Goal: Transaction & Acquisition: Book appointment/travel/reservation

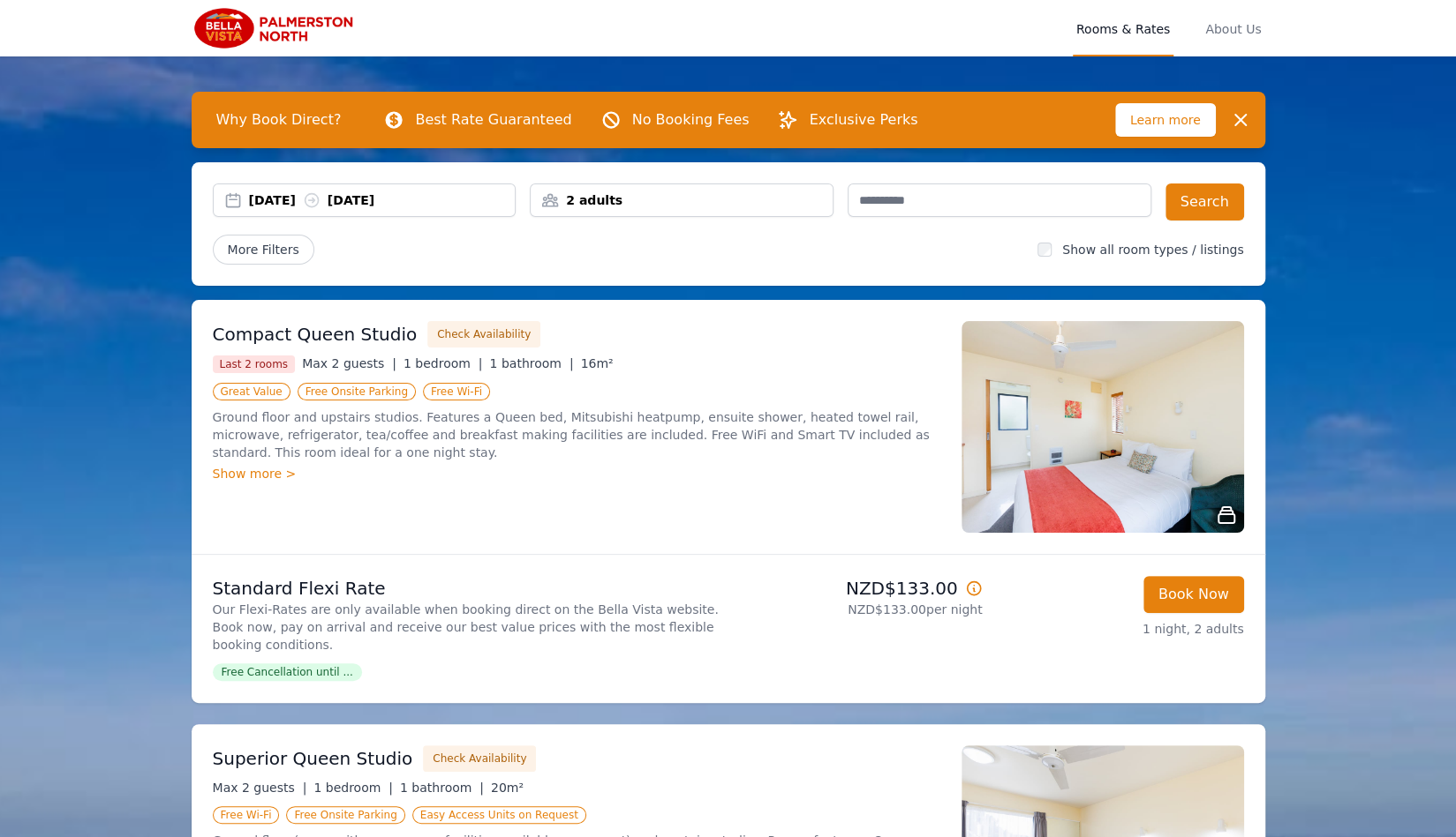
click at [296, 200] on div "13 Oct 2025 14 Oct 2025" at bounding box center [383, 200] width 267 height 18
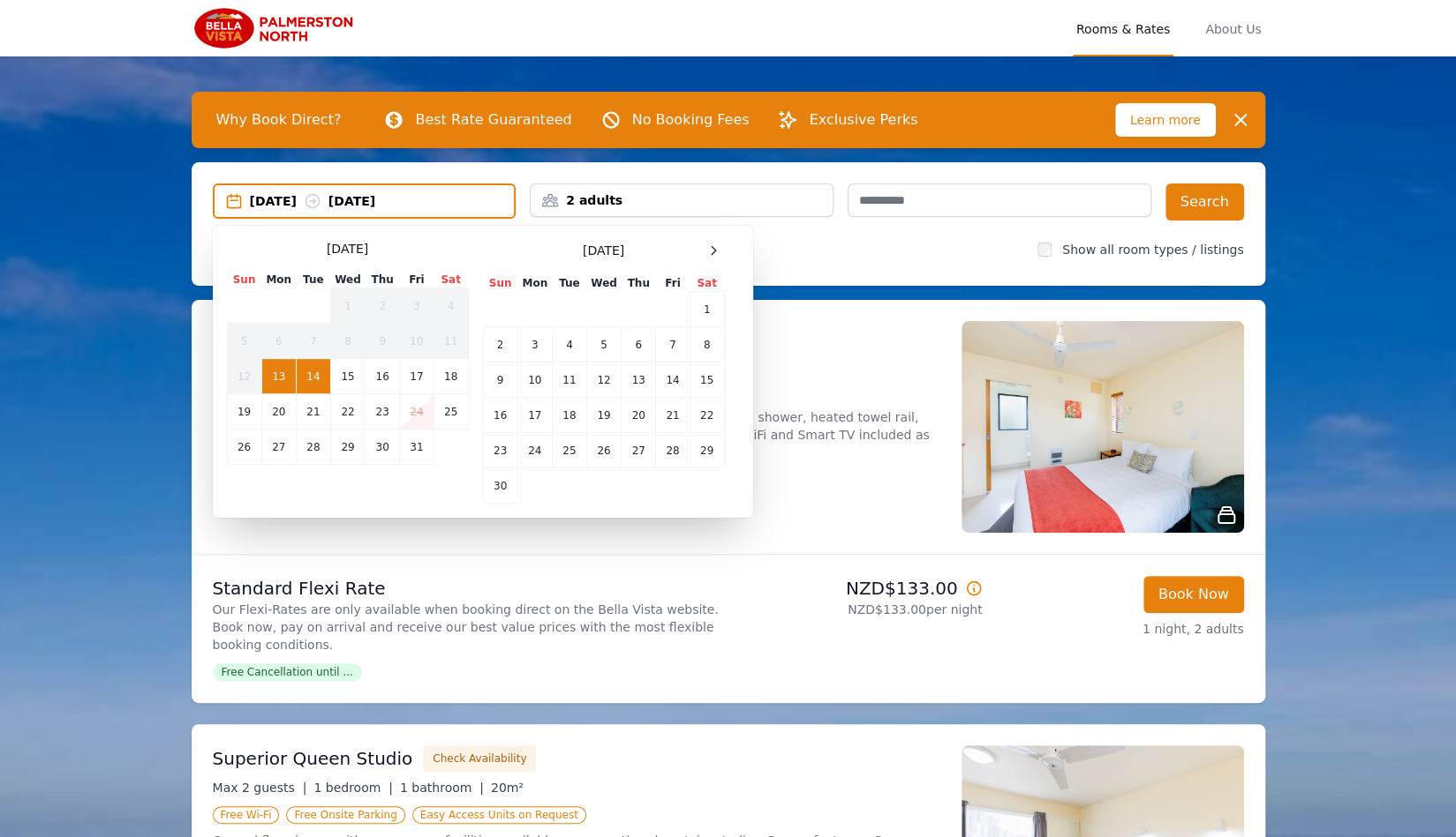
click at [423, 405] on td "24" at bounding box center [416, 412] width 33 height 35
click at [422, 405] on td "24" at bounding box center [416, 412] width 33 height 35
click at [764, 191] on div "2 adults" at bounding box center [680, 200] width 301 height 18
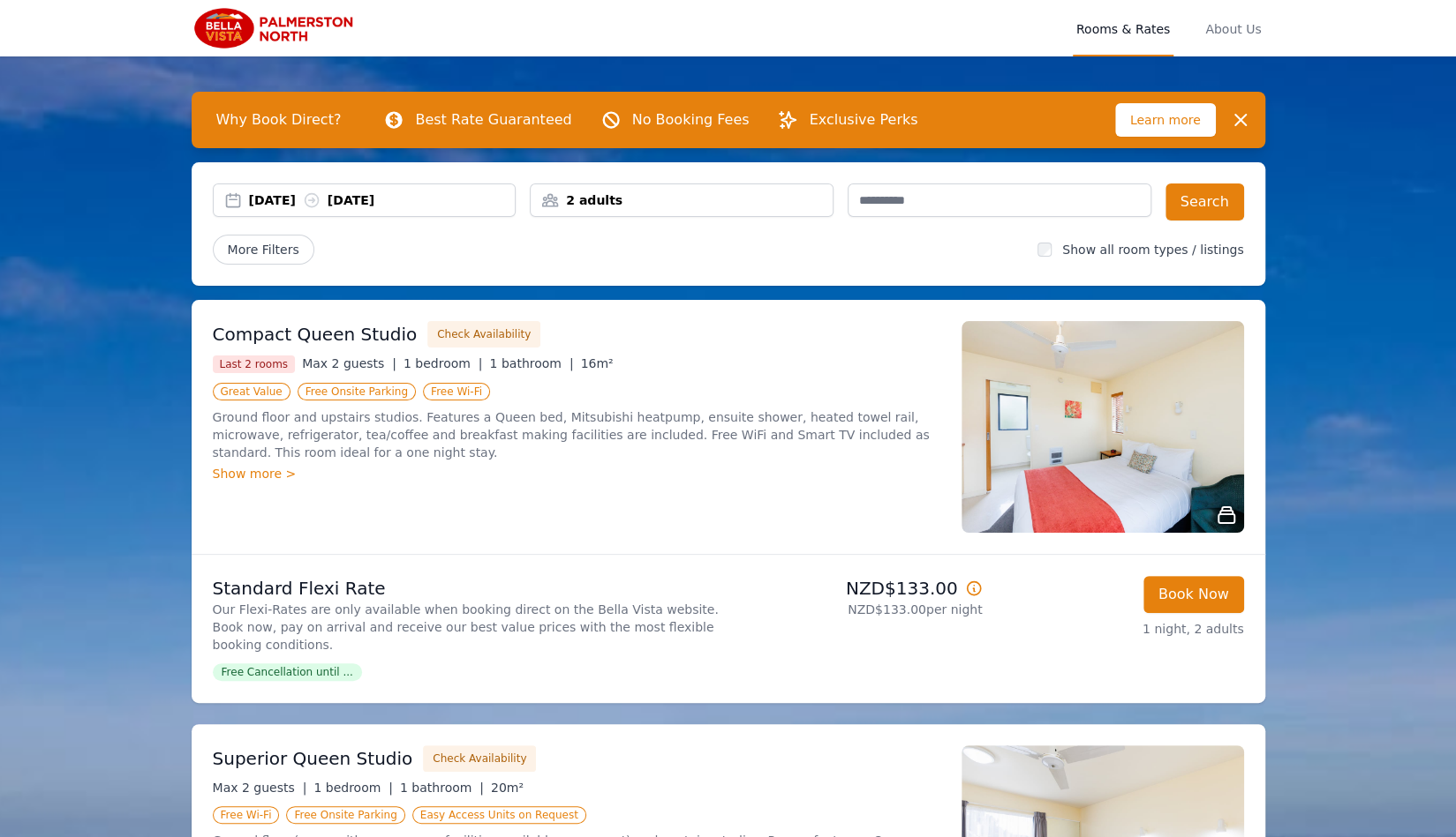
click at [764, 196] on div "2 adults" at bounding box center [680, 200] width 301 height 18
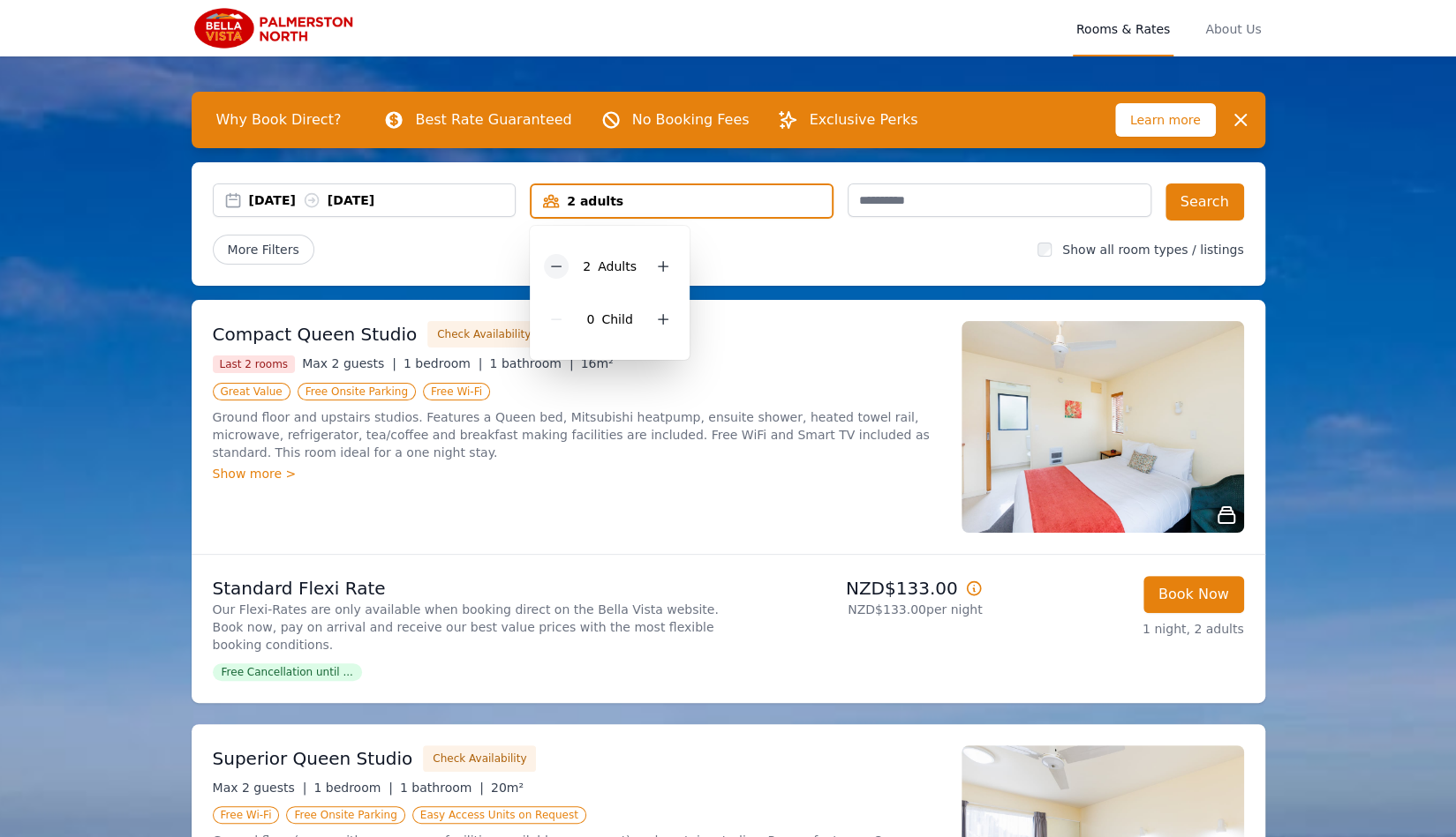
click at [556, 268] on icon at bounding box center [556, 266] width 14 height 14
click at [298, 201] on div "13 Oct 2025 14 Oct 2025" at bounding box center [383, 200] width 267 height 18
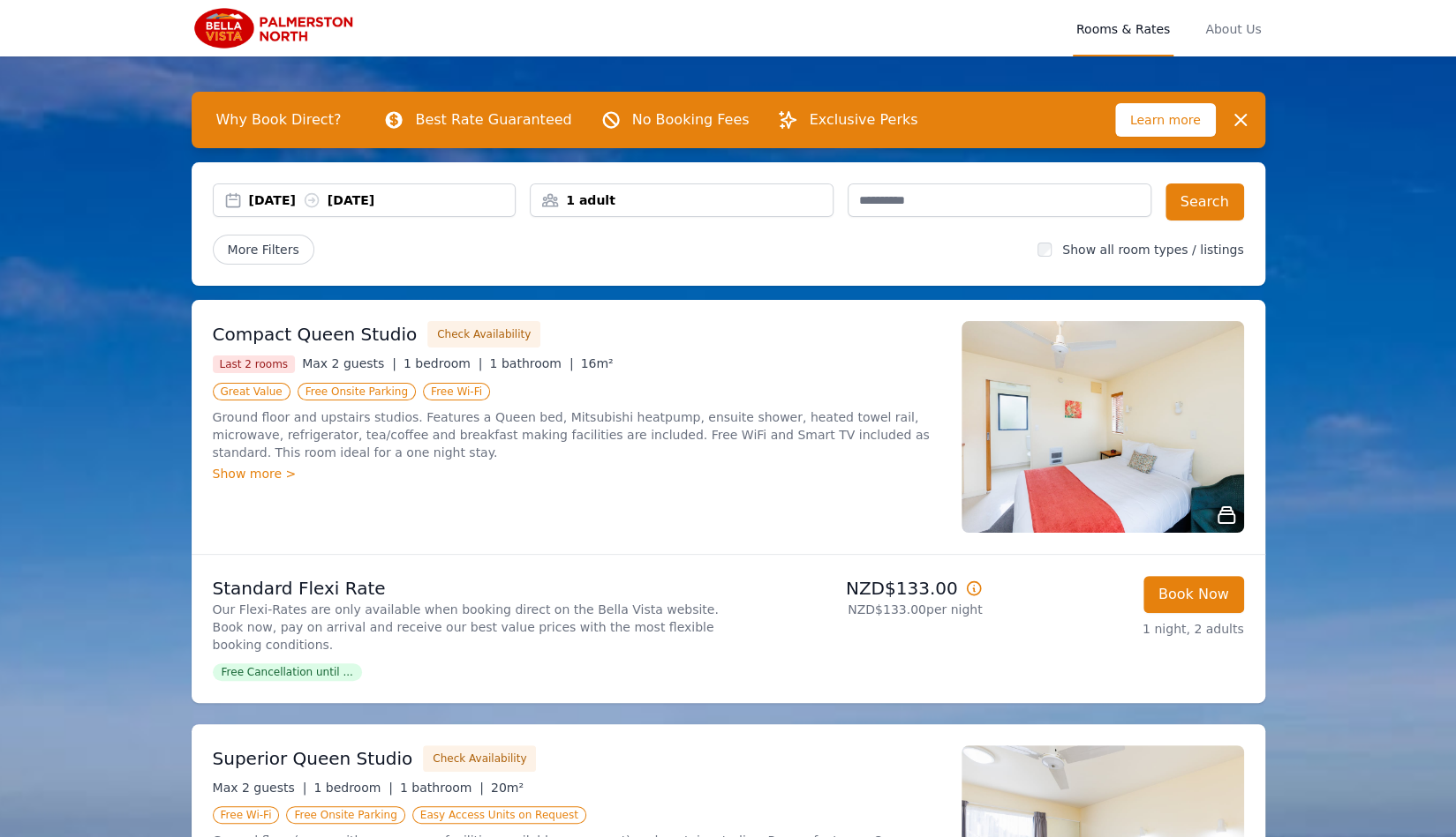
click at [298, 201] on div "13 Oct 2025 14 Oct 2025" at bounding box center [383, 200] width 267 height 18
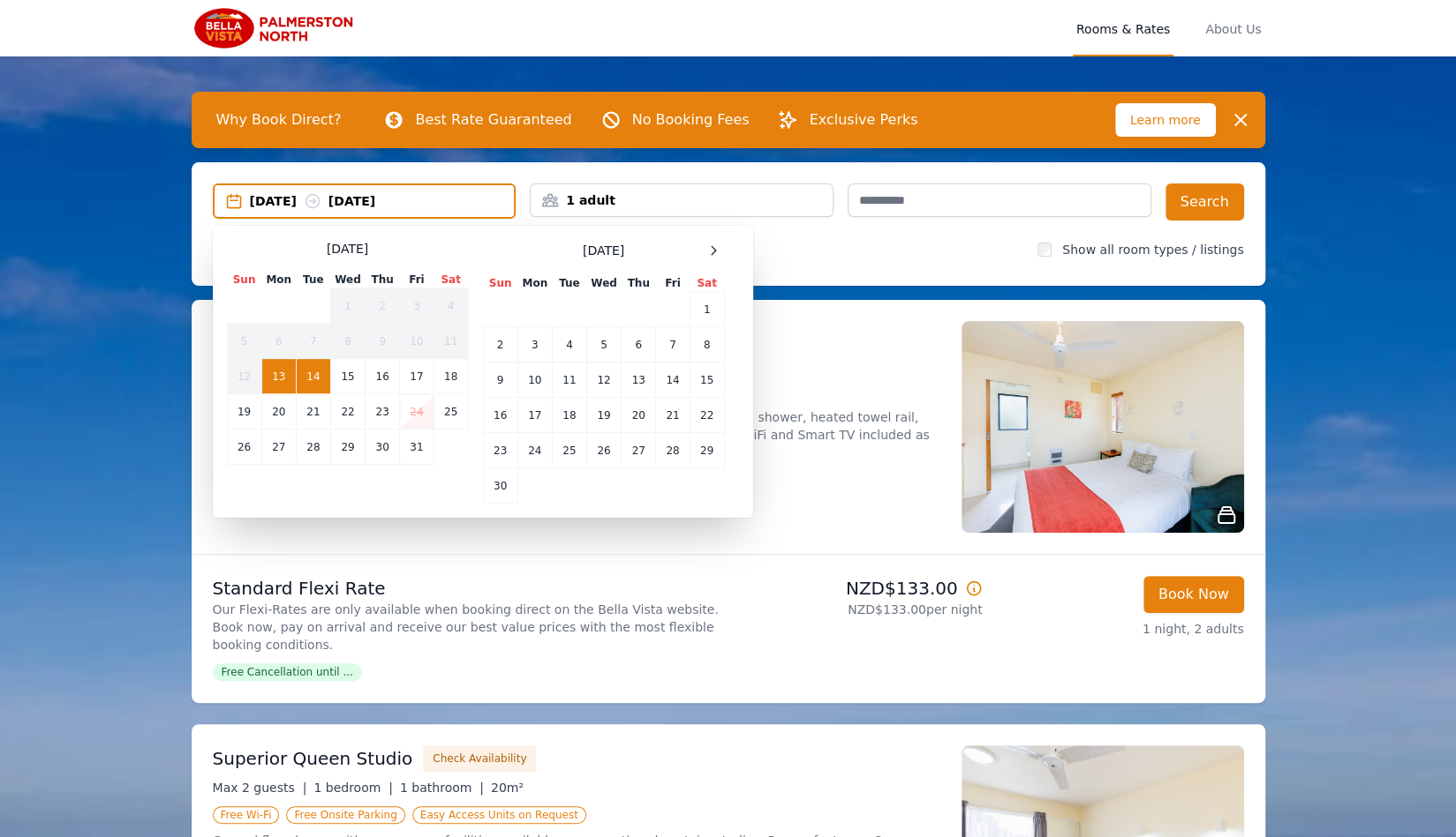
click at [298, 201] on div "13 Oct 2025 14 Oct 2025" at bounding box center [382, 201] width 265 height 18
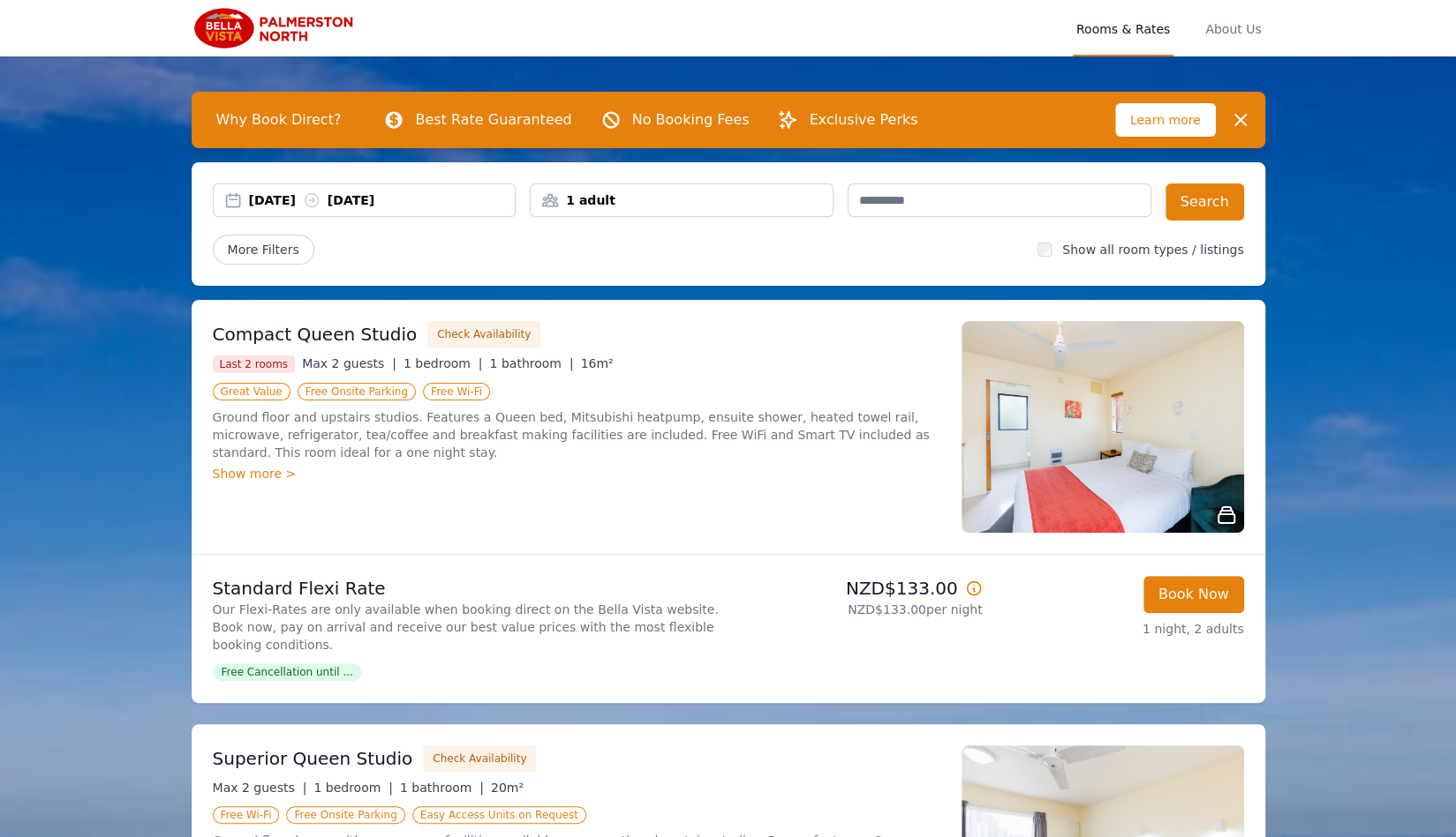
click at [298, 201] on div "13 Oct 2025 14 Oct 2025" at bounding box center [383, 200] width 267 height 18
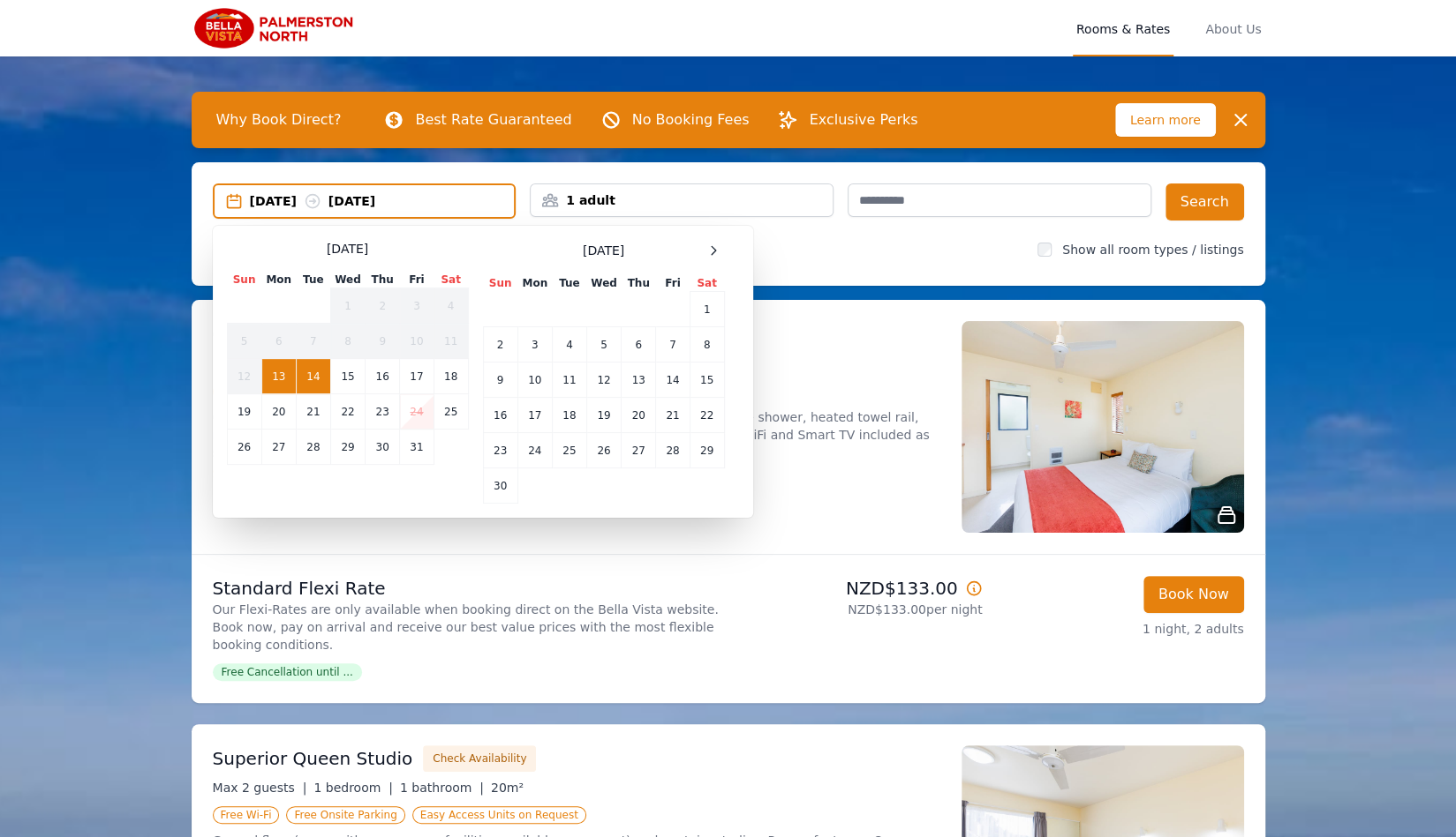
click at [413, 406] on td "24" at bounding box center [416, 412] width 33 height 35
click at [242, 445] on td "26" at bounding box center [243, 447] width 34 height 35
click at [418, 406] on td "24" at bounding box center [416, 412] width 33 height 35
click at [238, 445] on td "26" at bounding box center [243, 447] width 34 height 35
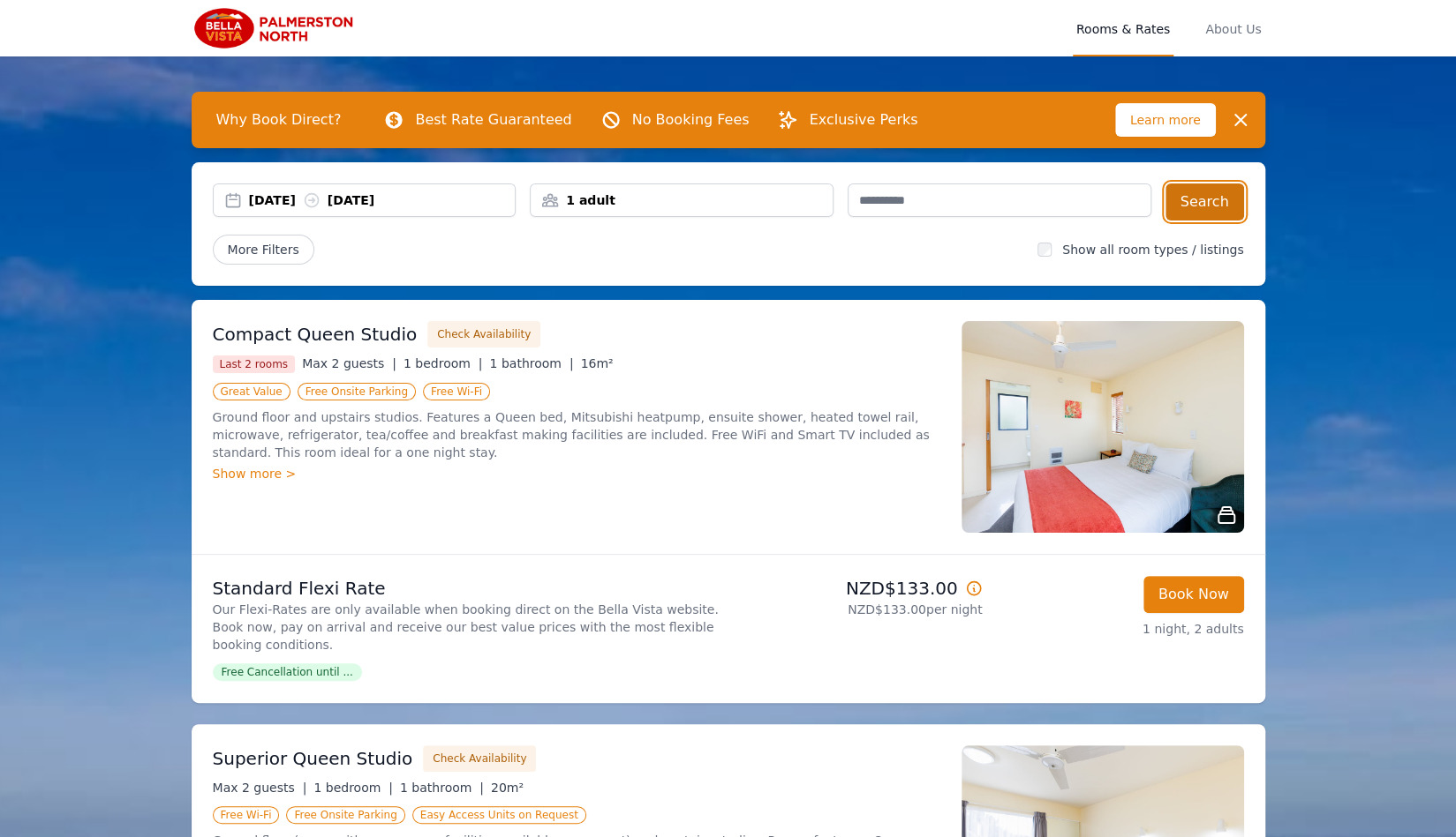
click at [1198, 198] on button "Search" at bounding box center [1205, 202] width 79 height 37
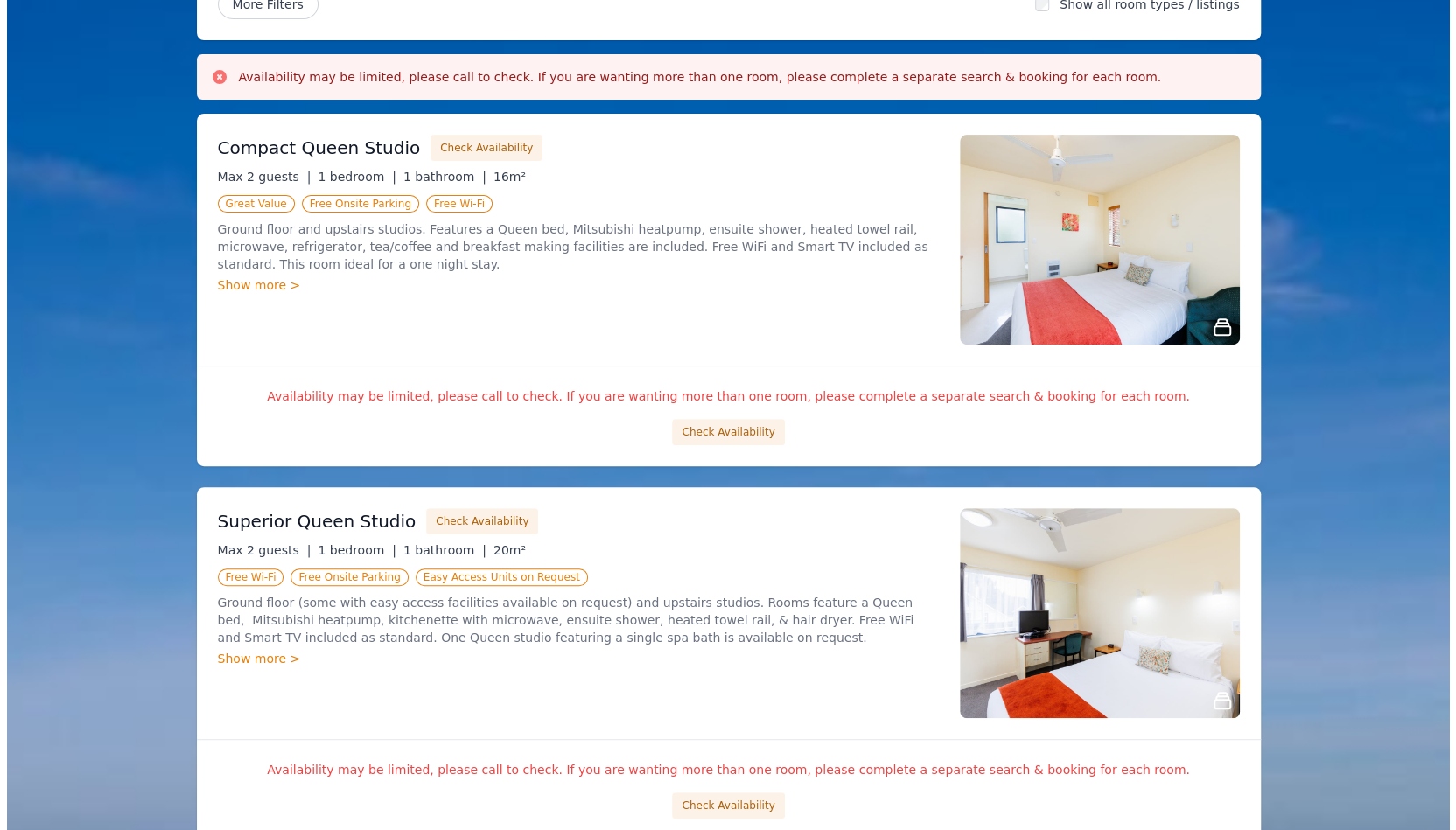
scroll to position [256, 0]
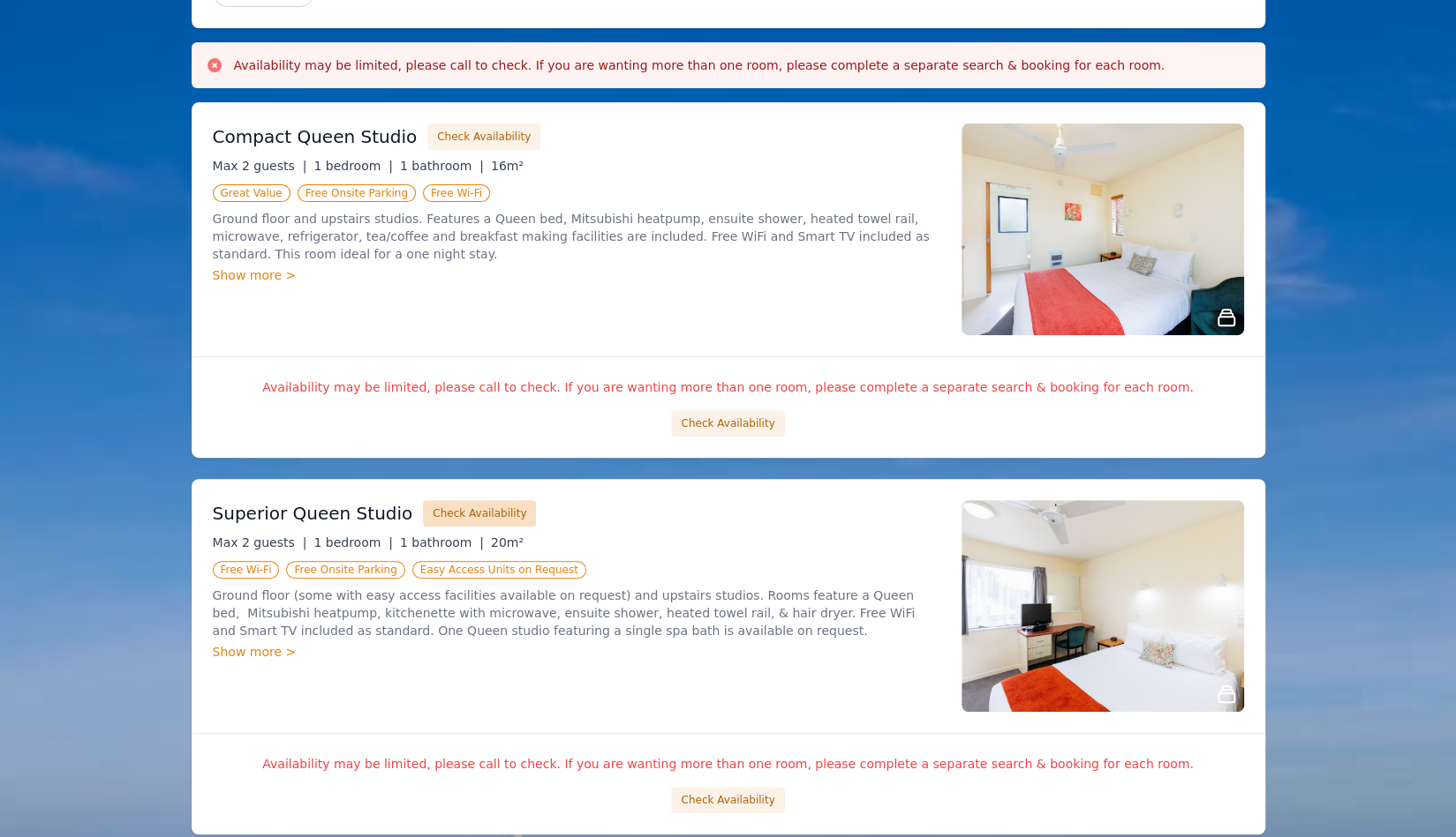
click at [455, 511] on button "Check Availability" at bounding box center [479, 513] width 113 height 26
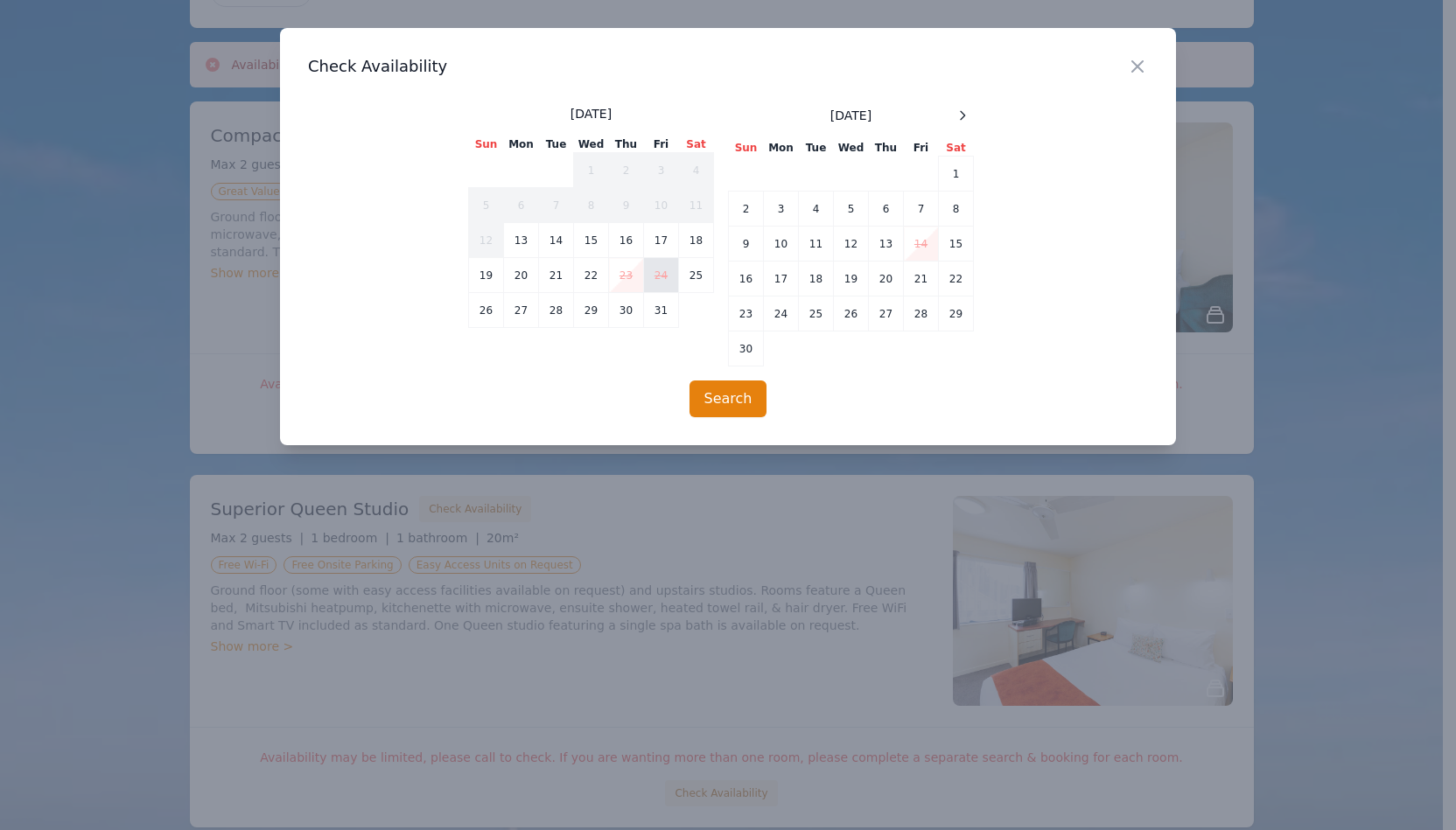
click at [657, 270] on td "24" at bounding box center [662, 275] width 35 height 35
click at [664, 269] on td "24" at bounding box center [662, 275] width 35 height 35
click at [489, 307] on td "26" at bounding box center [487, 310] width 35 height 35
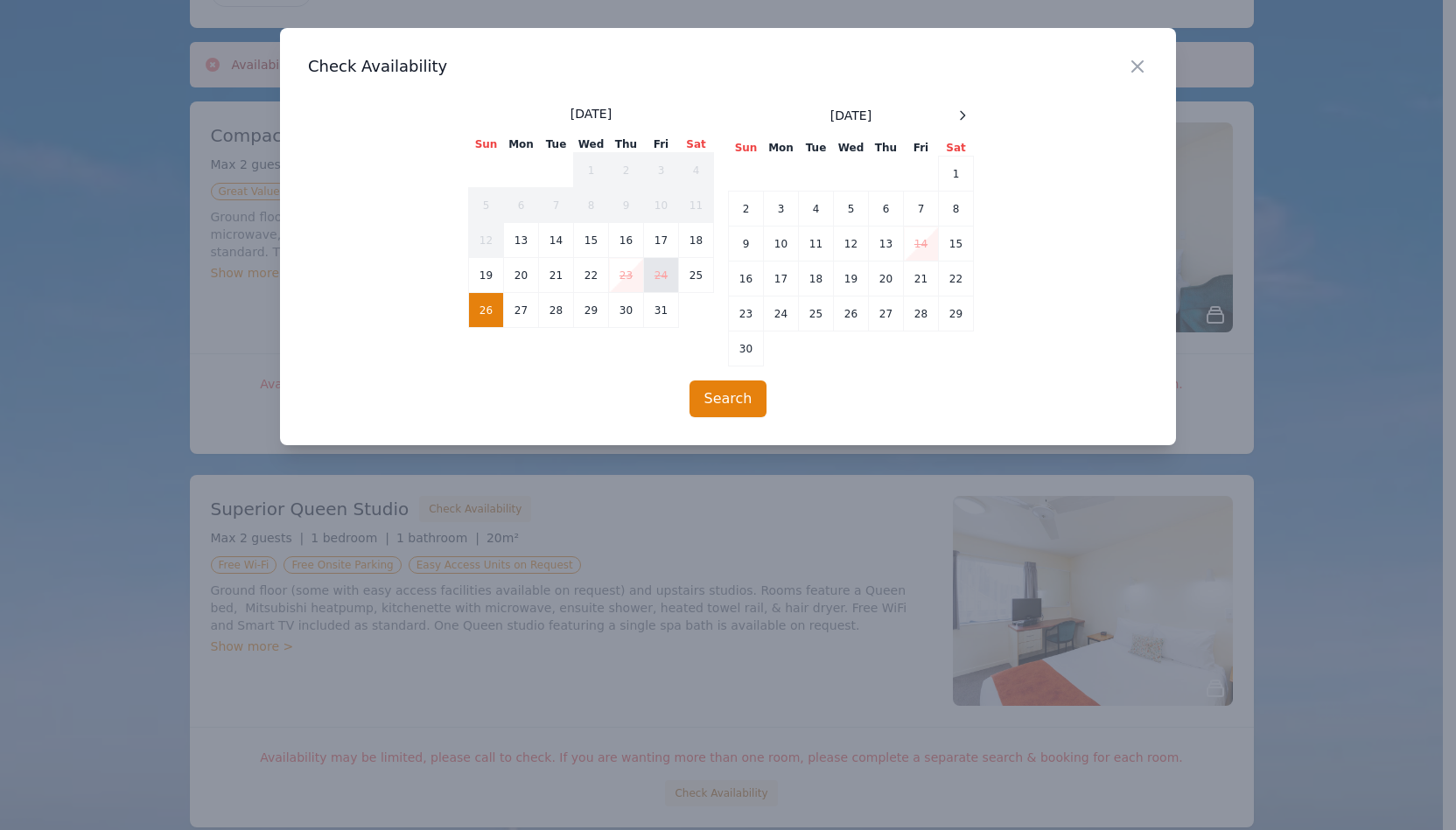
click at [663, 271] on td "24" at bounding box center [662, 275] width 35 height 35
click at [696, 271] on td "25" at bounding box center [697, 275] width 35 height 35
click at [487, 310] on td "26" at bounding box center [487, 310] width 35 height 35
click at [662, 271] on td "24" at bounding box center [662, 275] width 35 height 35
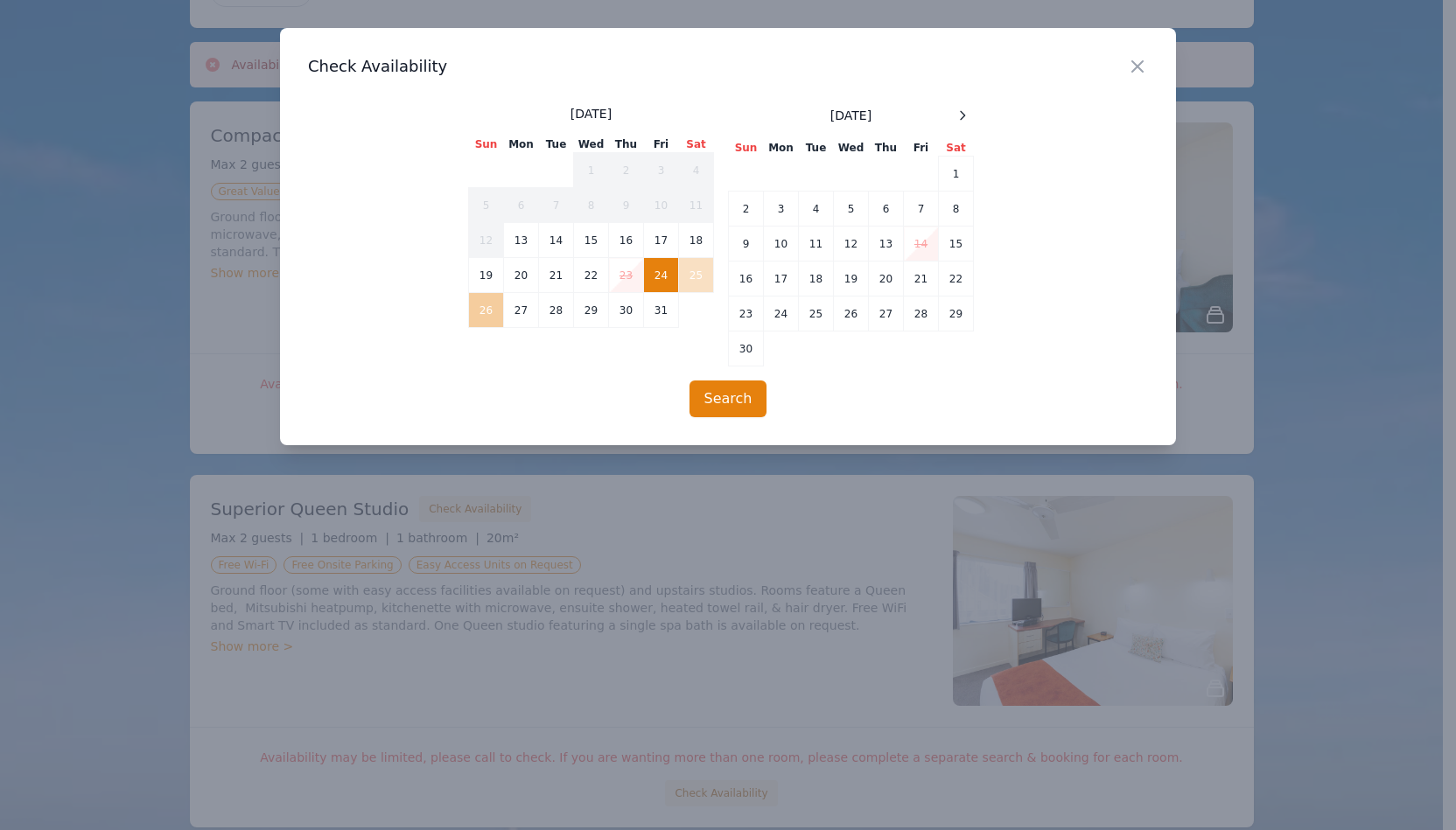
click at [487, 305] on td "26" at bounding box center [487, 310] width 35 height 35
click at [712, 403] on button "Search" at bounding box center [728, 399] width 78 height 37
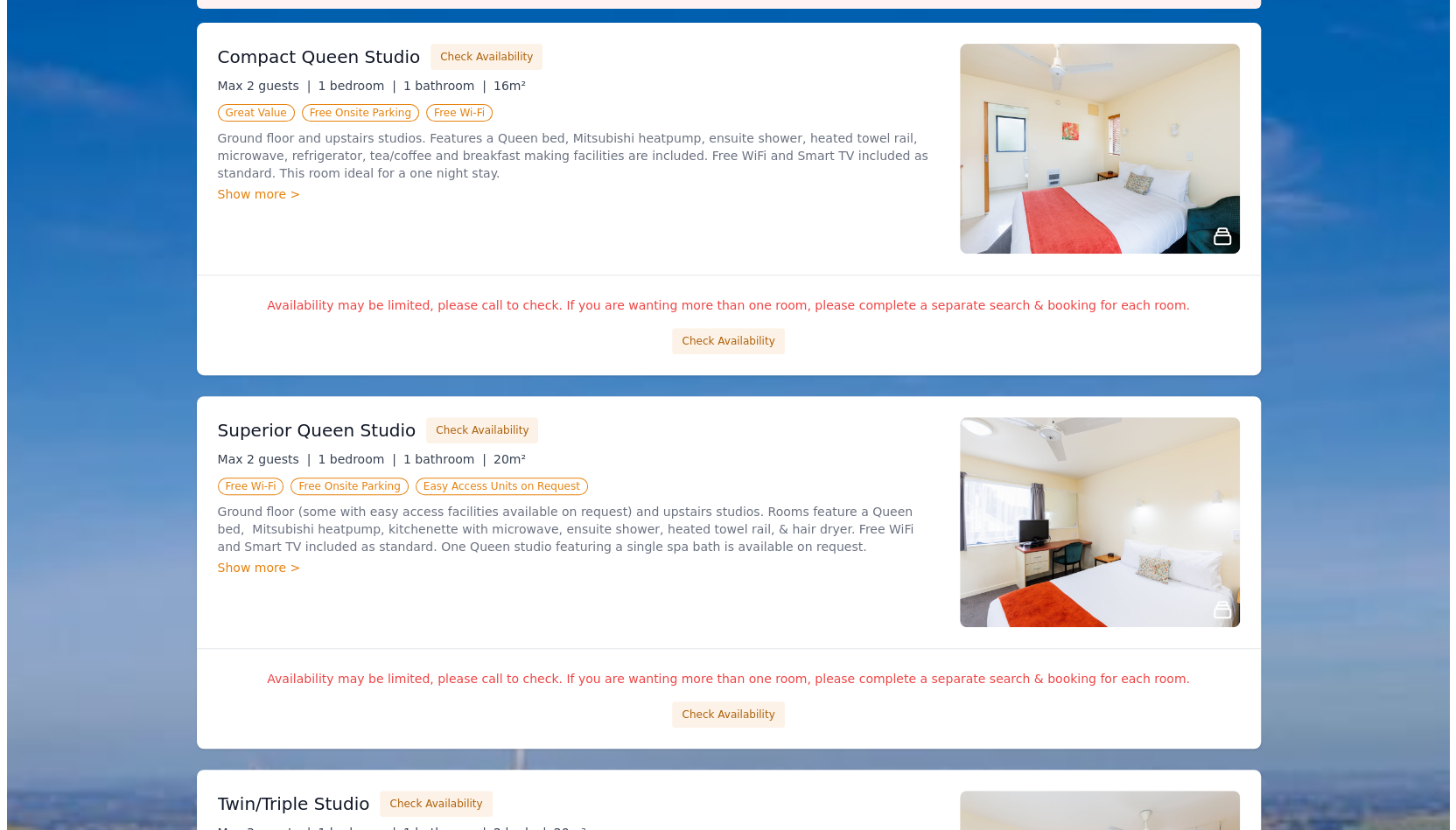
scroll to position [336, 0]
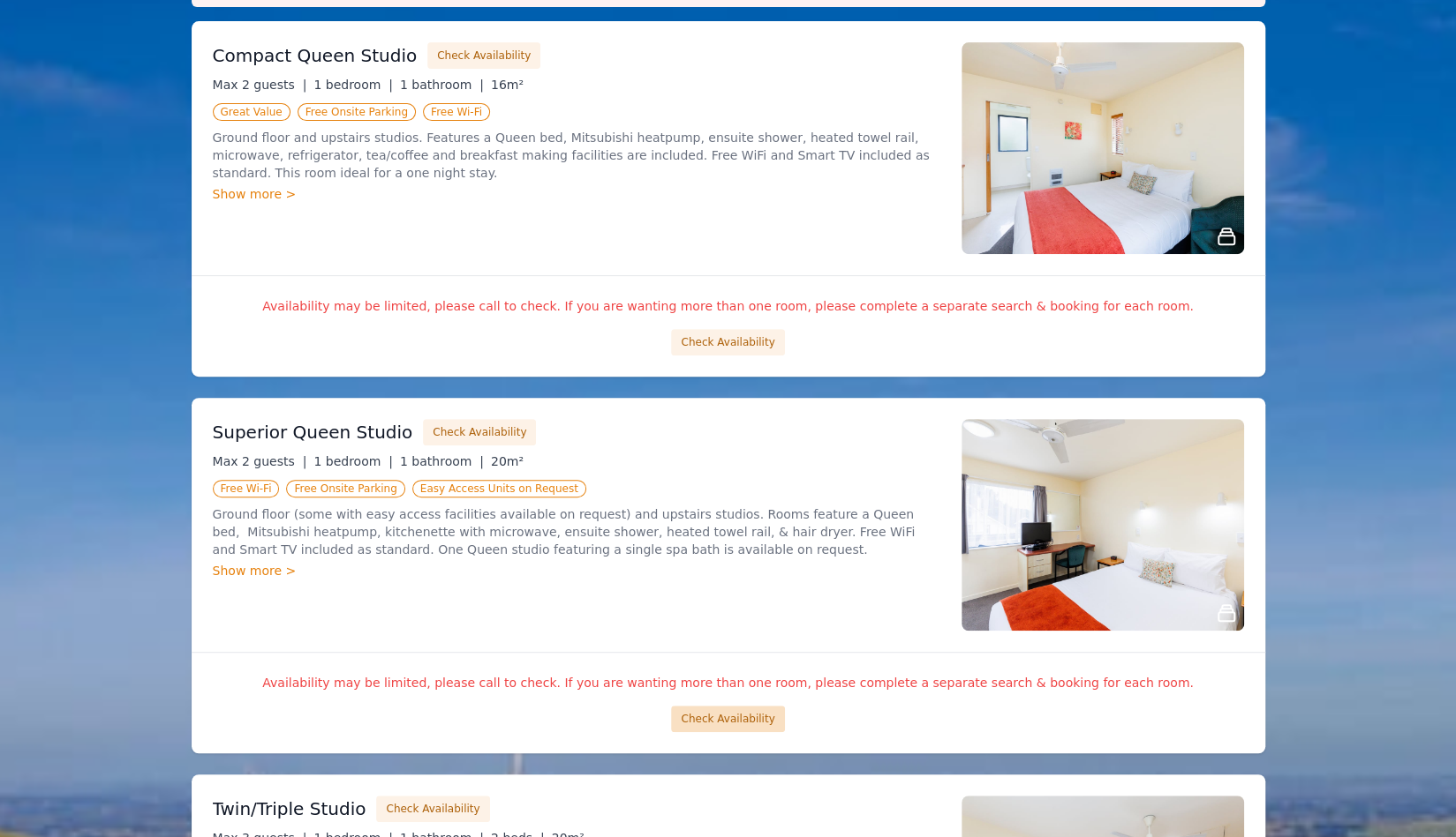
click at [720, 716] on button "Check Availability" at bounding box center [727, 718] width 113 height 26
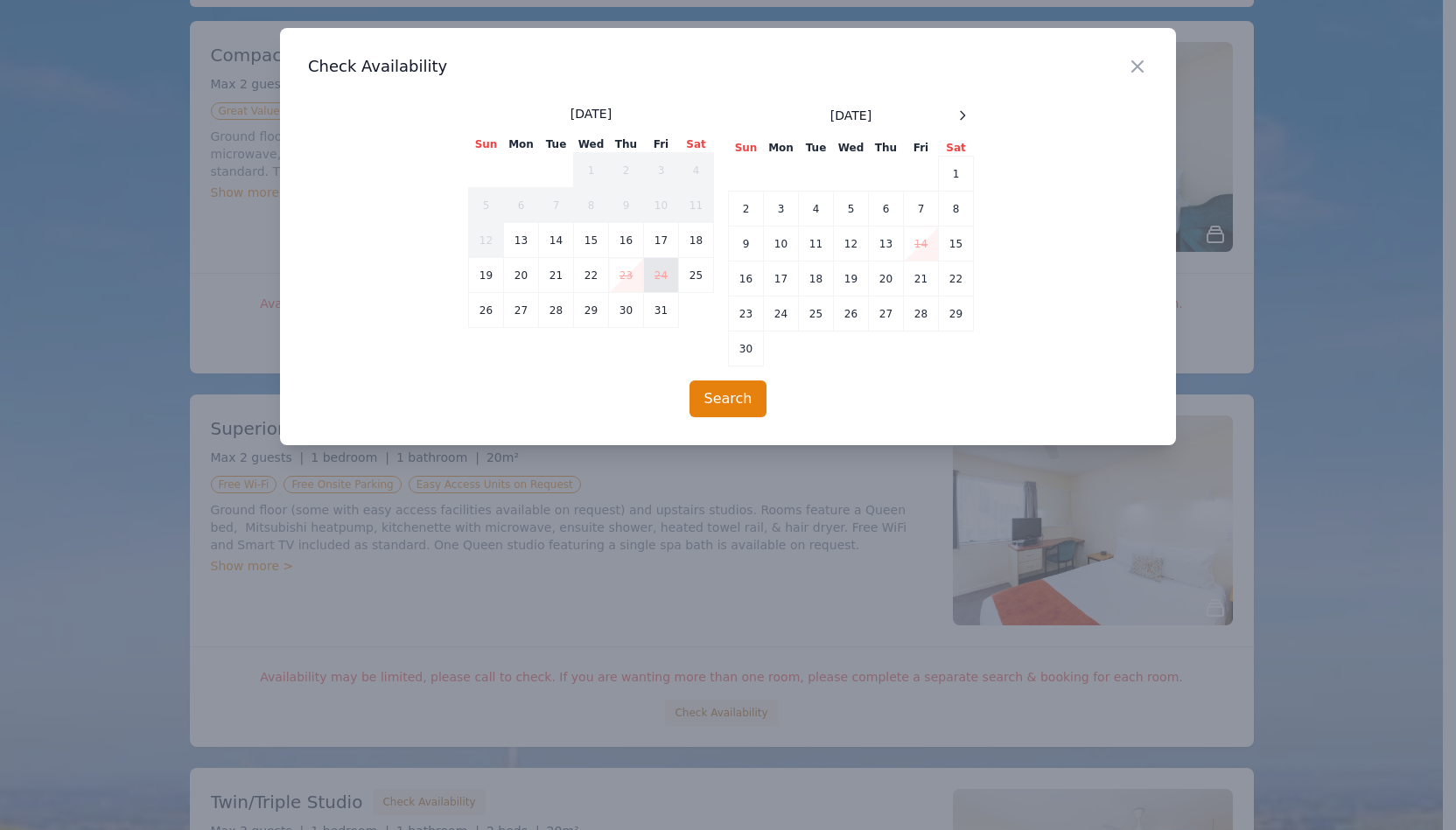
click at [659, 267] on td "24" at bounding box center [662, 275] width 35 height 35
click at [483, 307] on td "26" at bounding box center [487, 310] width 35 height 35
click at [667, 273] on td "24" at bounding box center [662, 275] width 35 height 35
click at [483, 307] on td "26" at bounding box center [487, 310] width 35 height 35
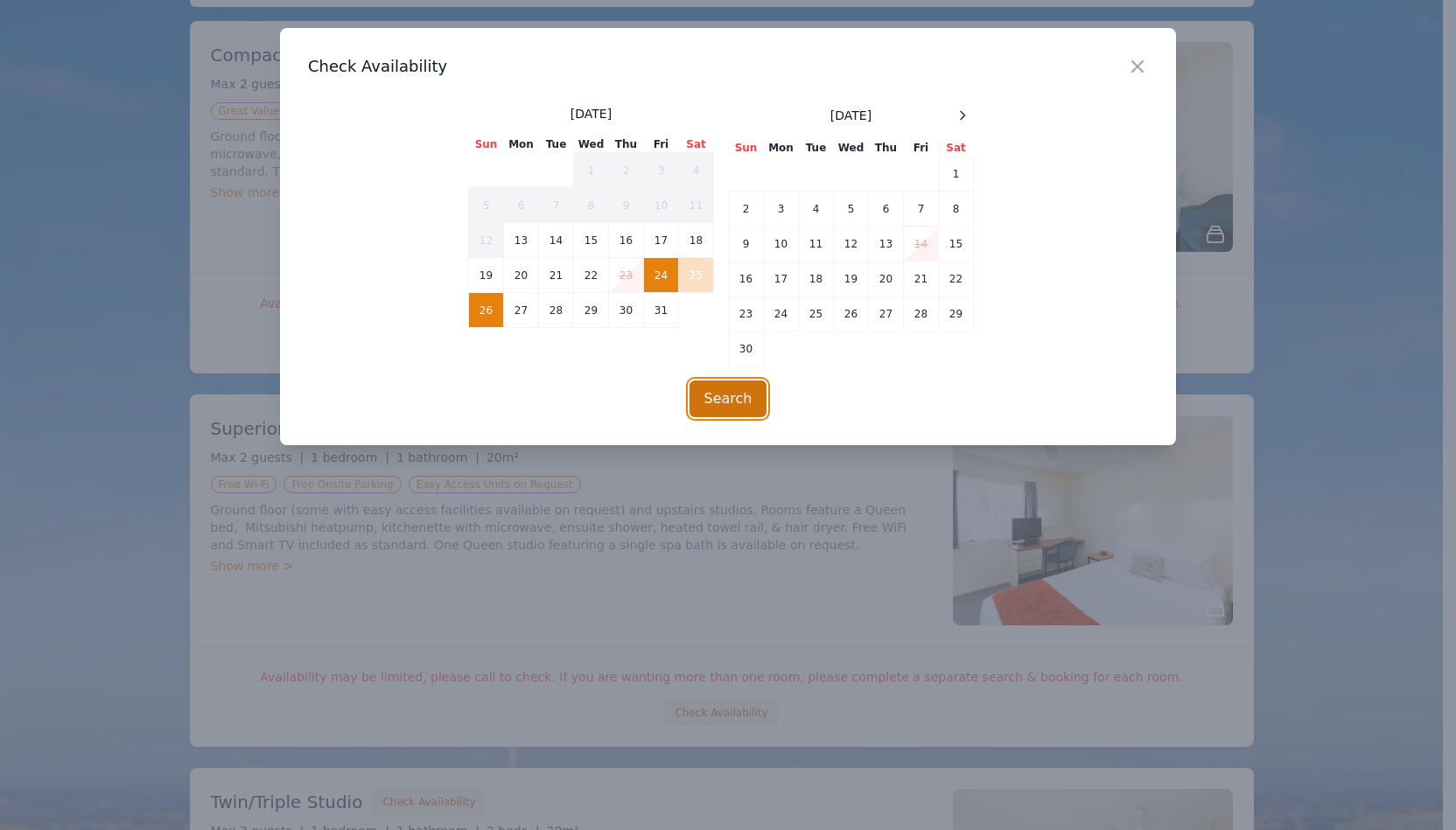
click at [729, 389] on button "Search" at bounding box center [728, 399] width 78 height 37
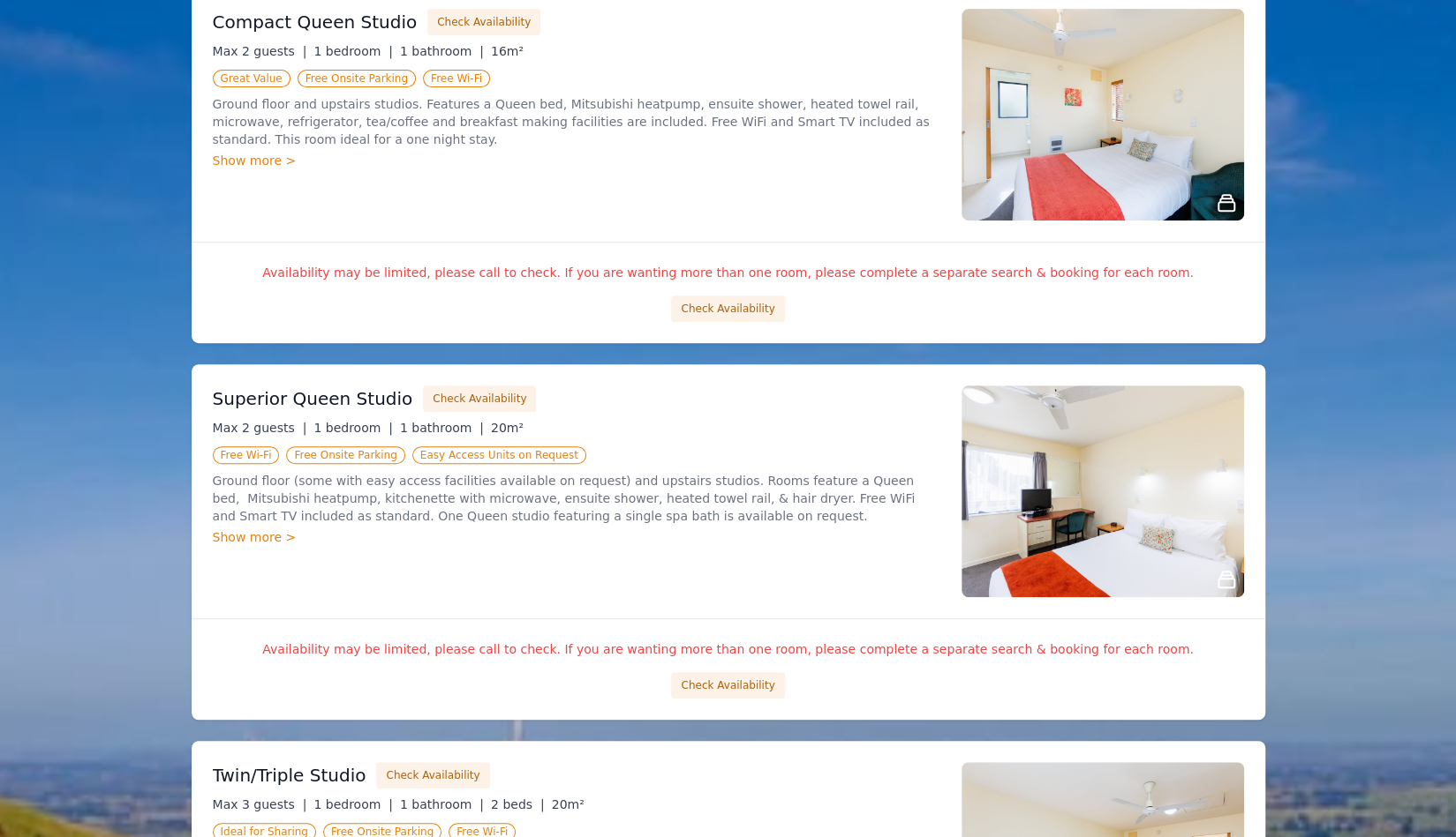
scroll to position [374, 0]
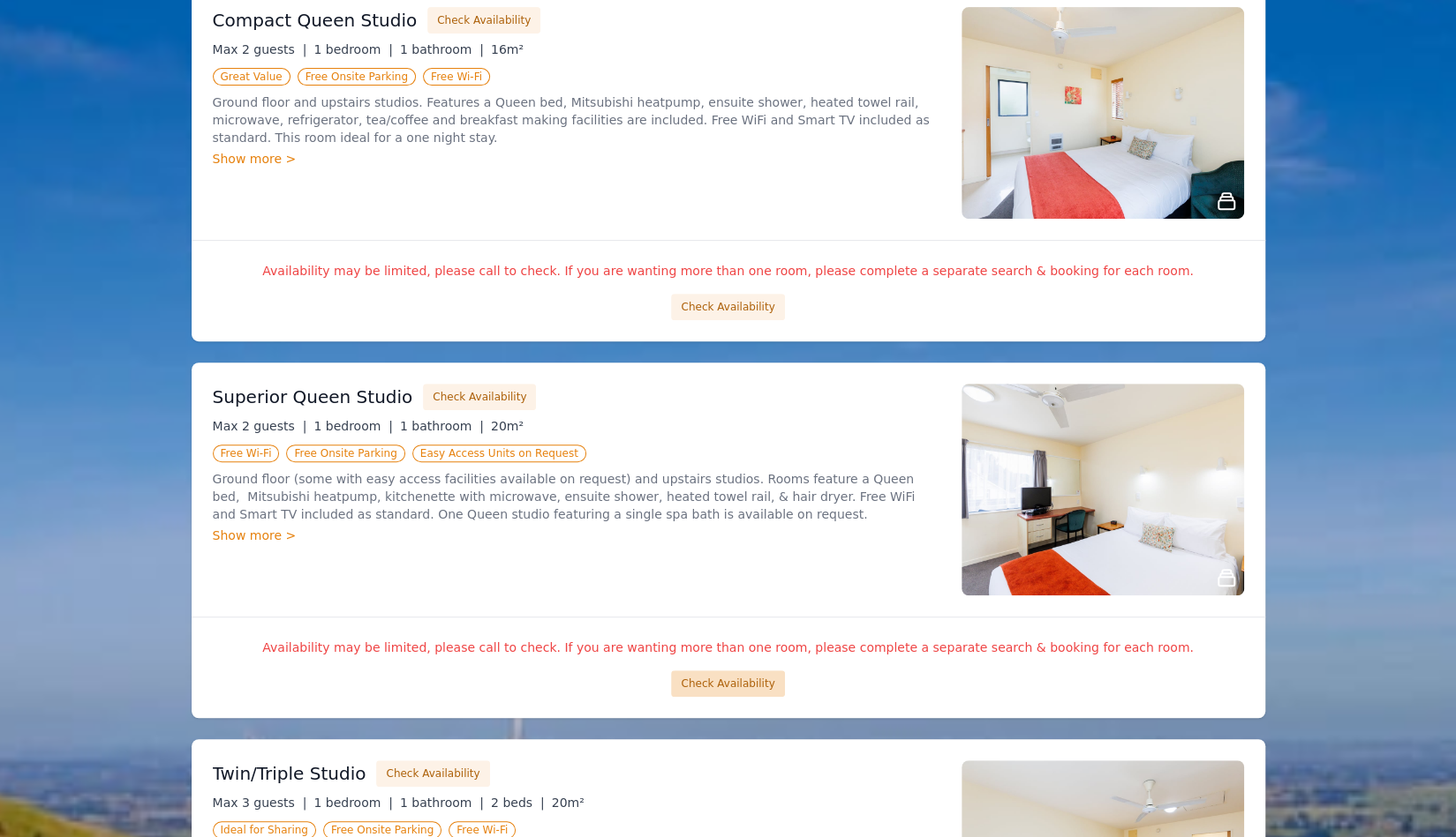
click at [722, 677] on button "Check Availability" at bounding box center [727, 683] width 113 height 26
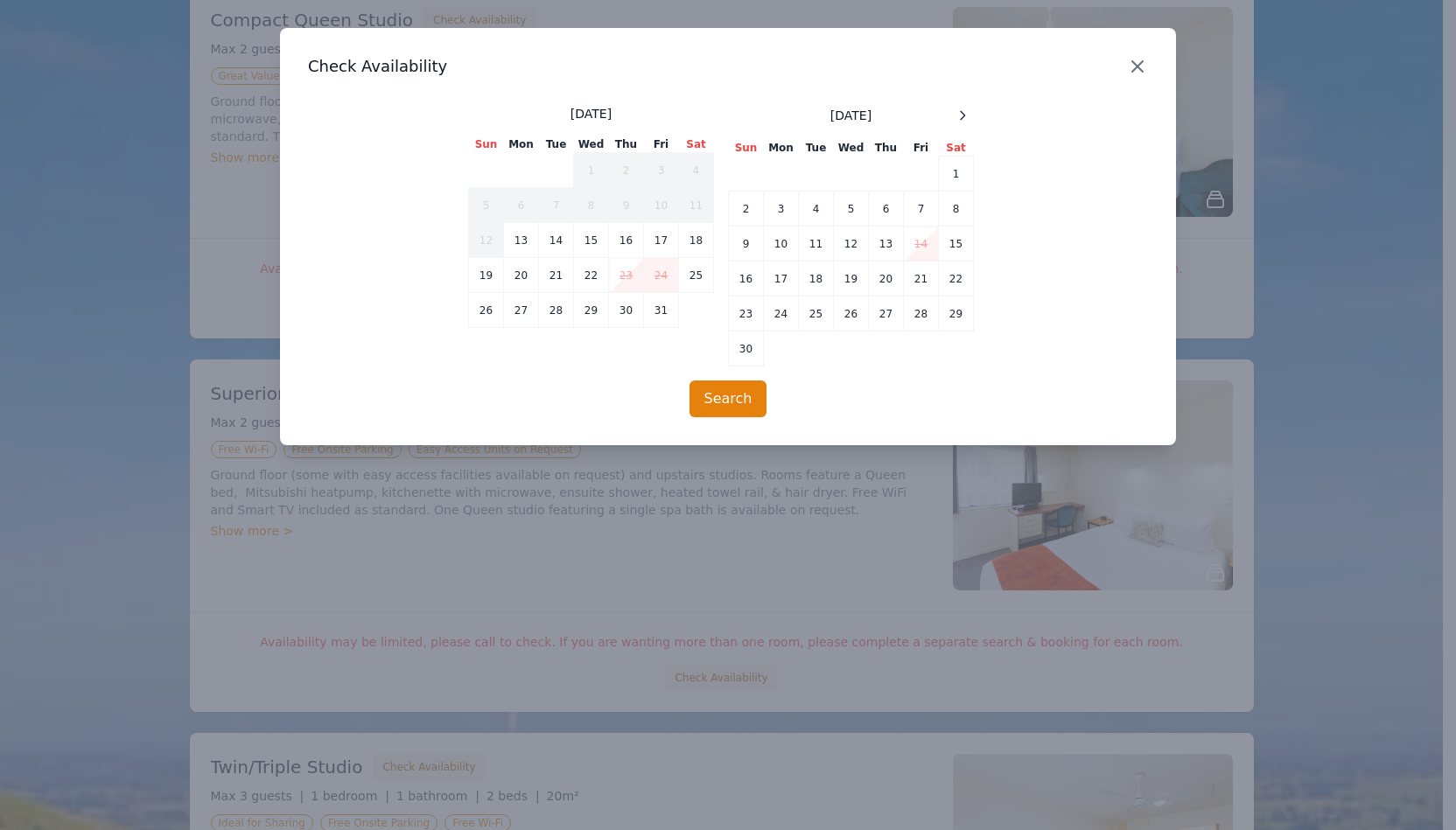
click at [1134, 65] on icon "button" at bounding box center [1138, 67] width 21 height 21
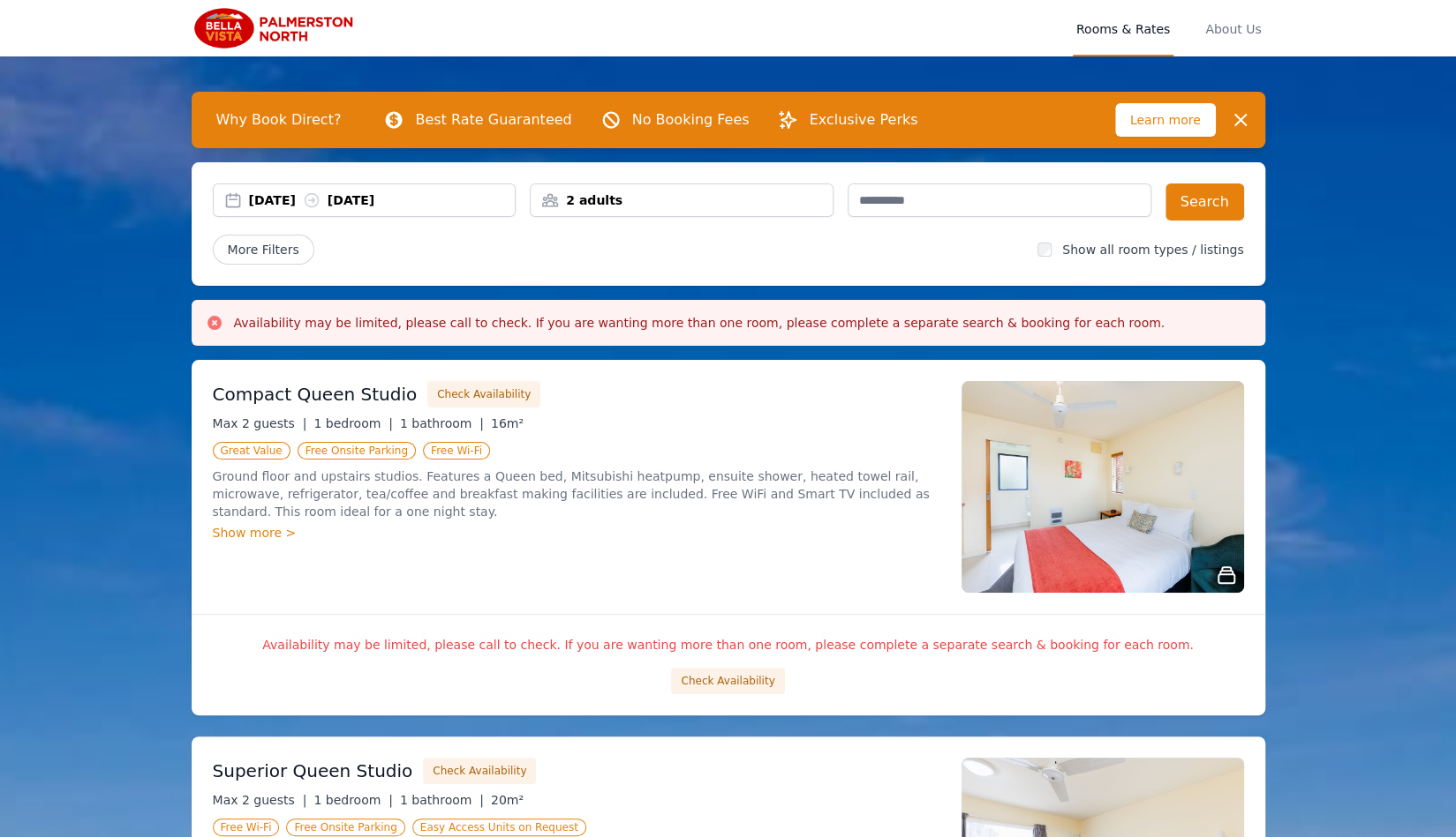
click at [739, 204] on div "2 adults" at bounding box center [680, 200] width 301 height 18
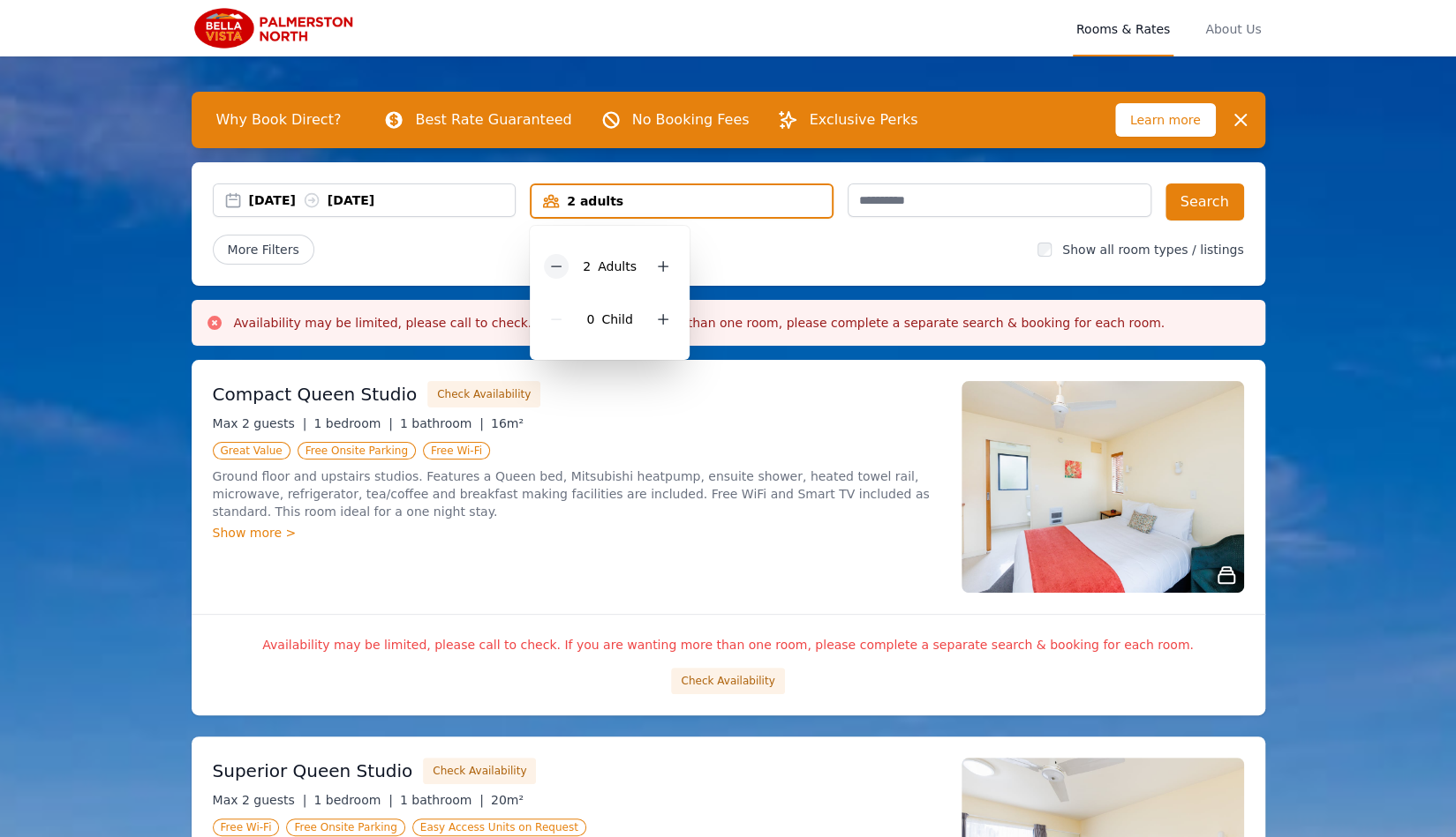
click at [564, 262] on icon at bounding box center [556, 266] width 14 height 14
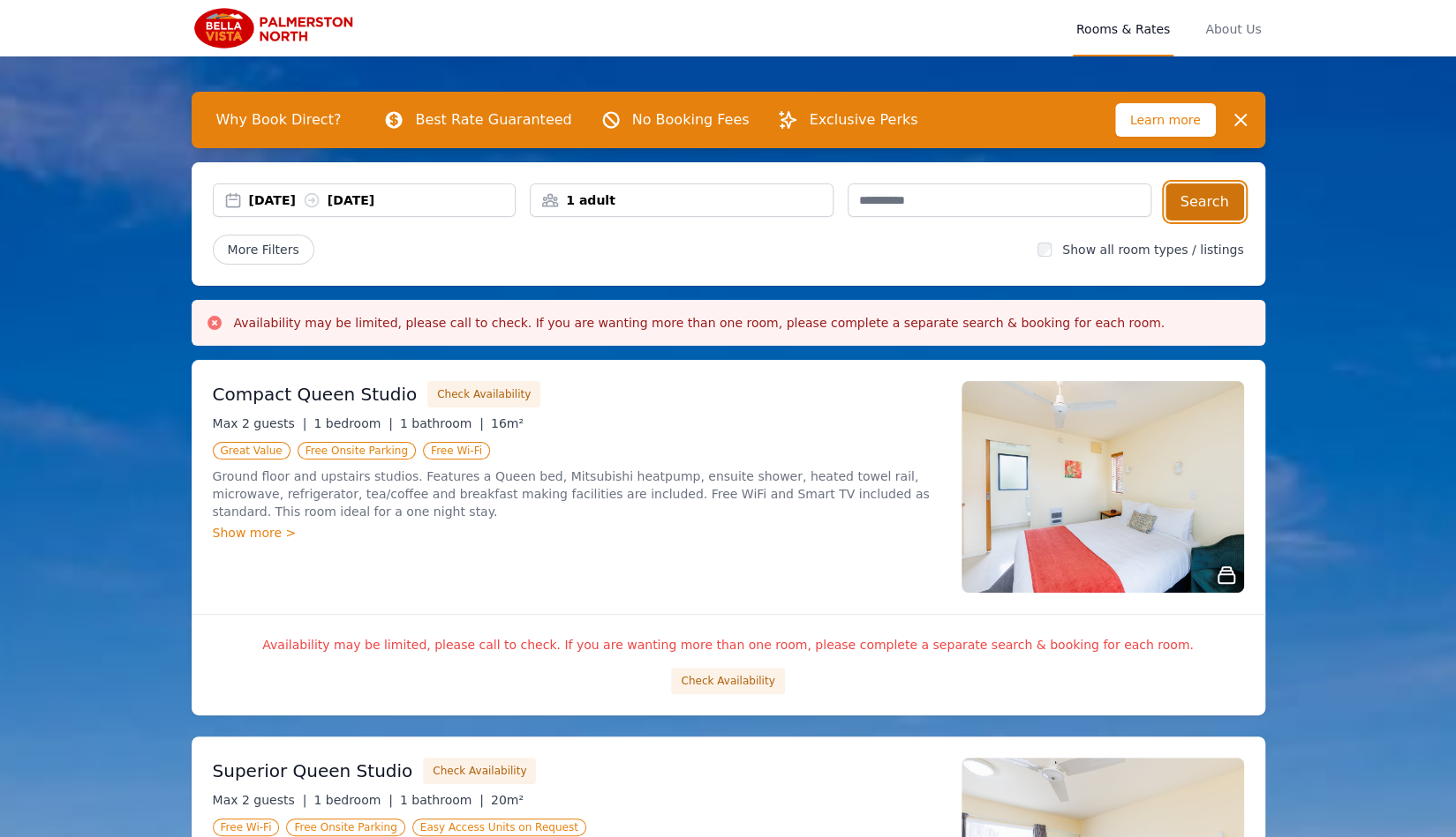
click at [1192, 199] on button "Search" at bounding box center [1205, 202] width 79 height 37
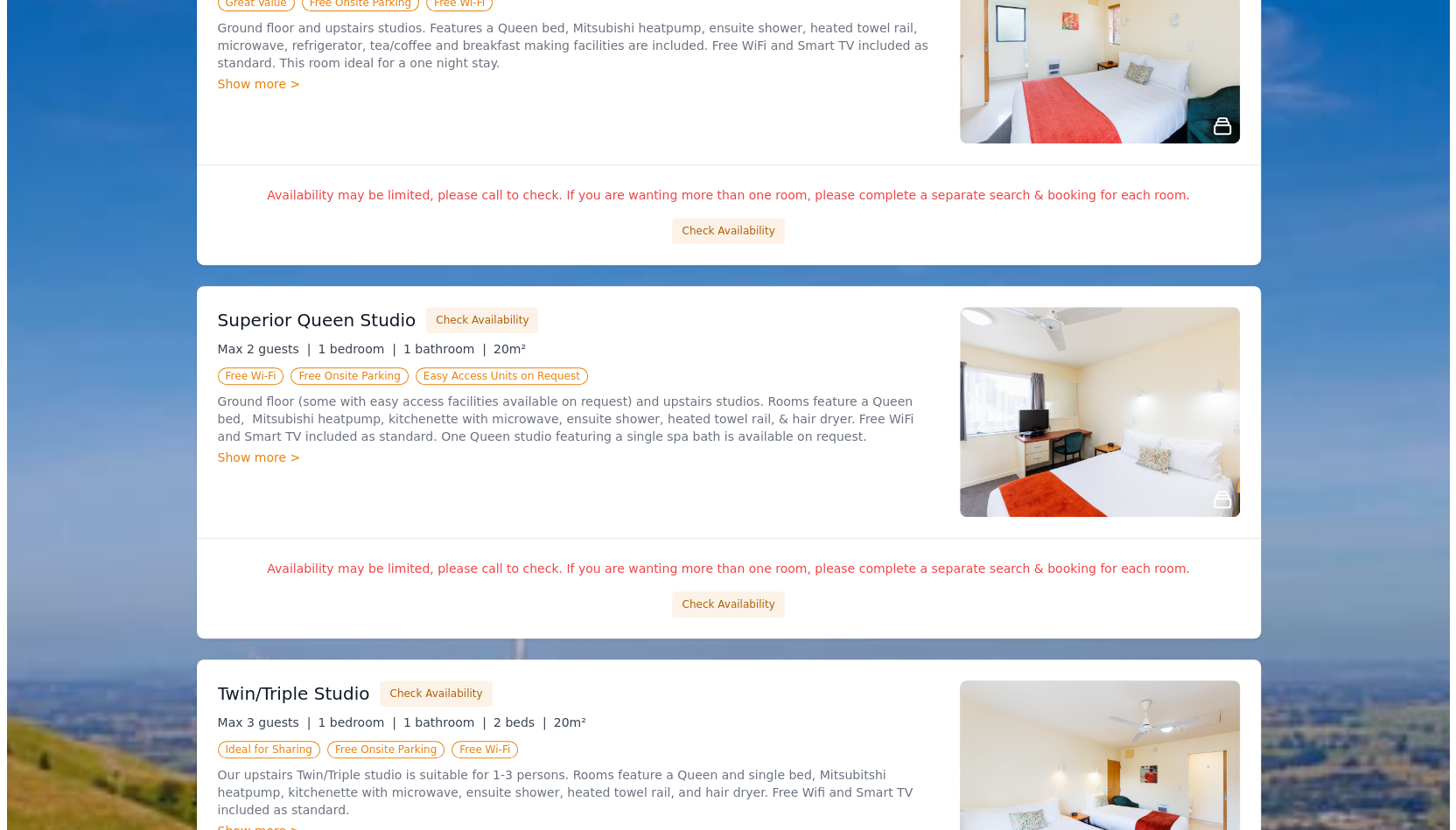
scroll to position [450, 0]
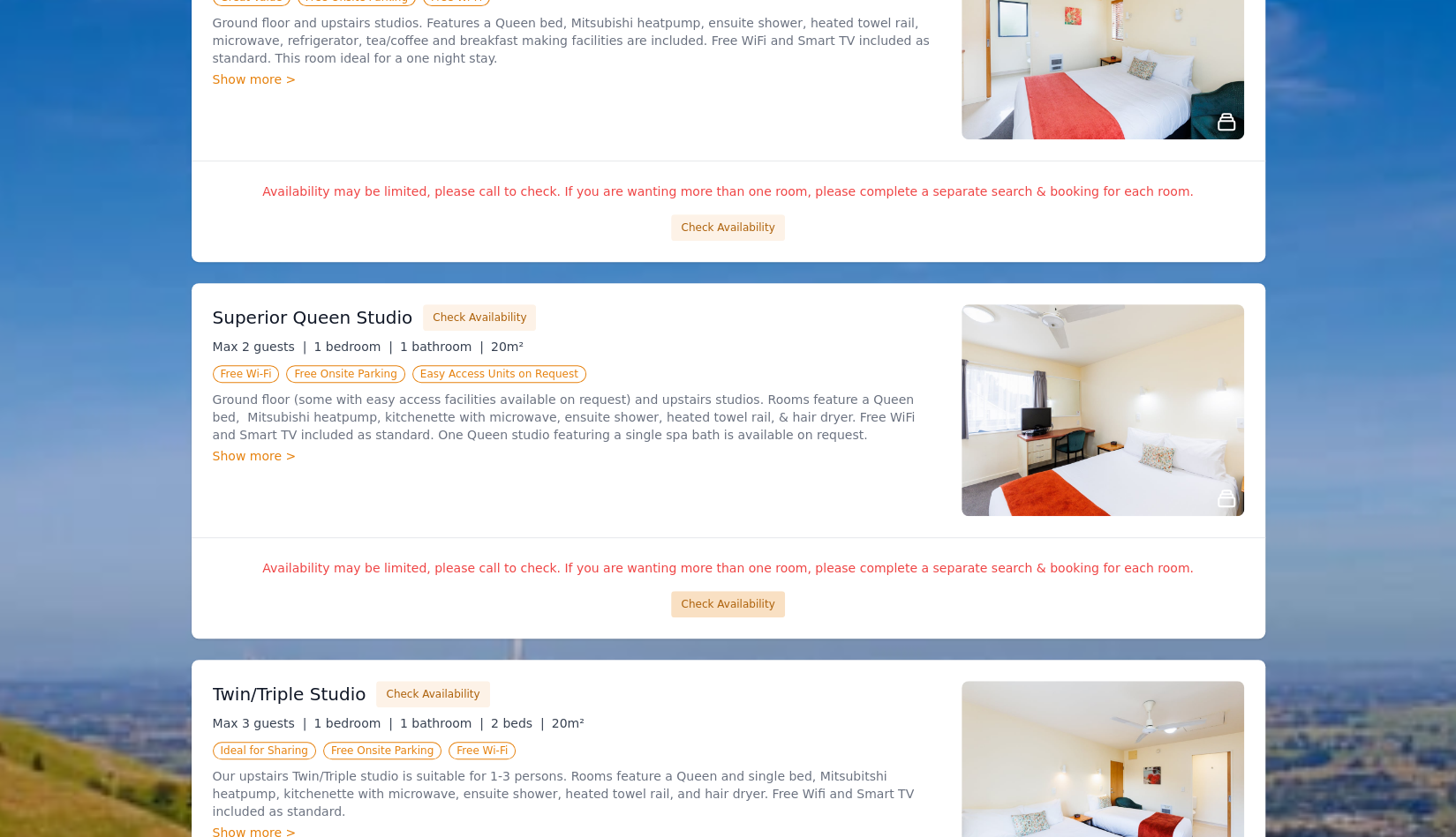
click at [728, 599] on button "Check Availability" at bounding box center [727, 603] width 113 height 26
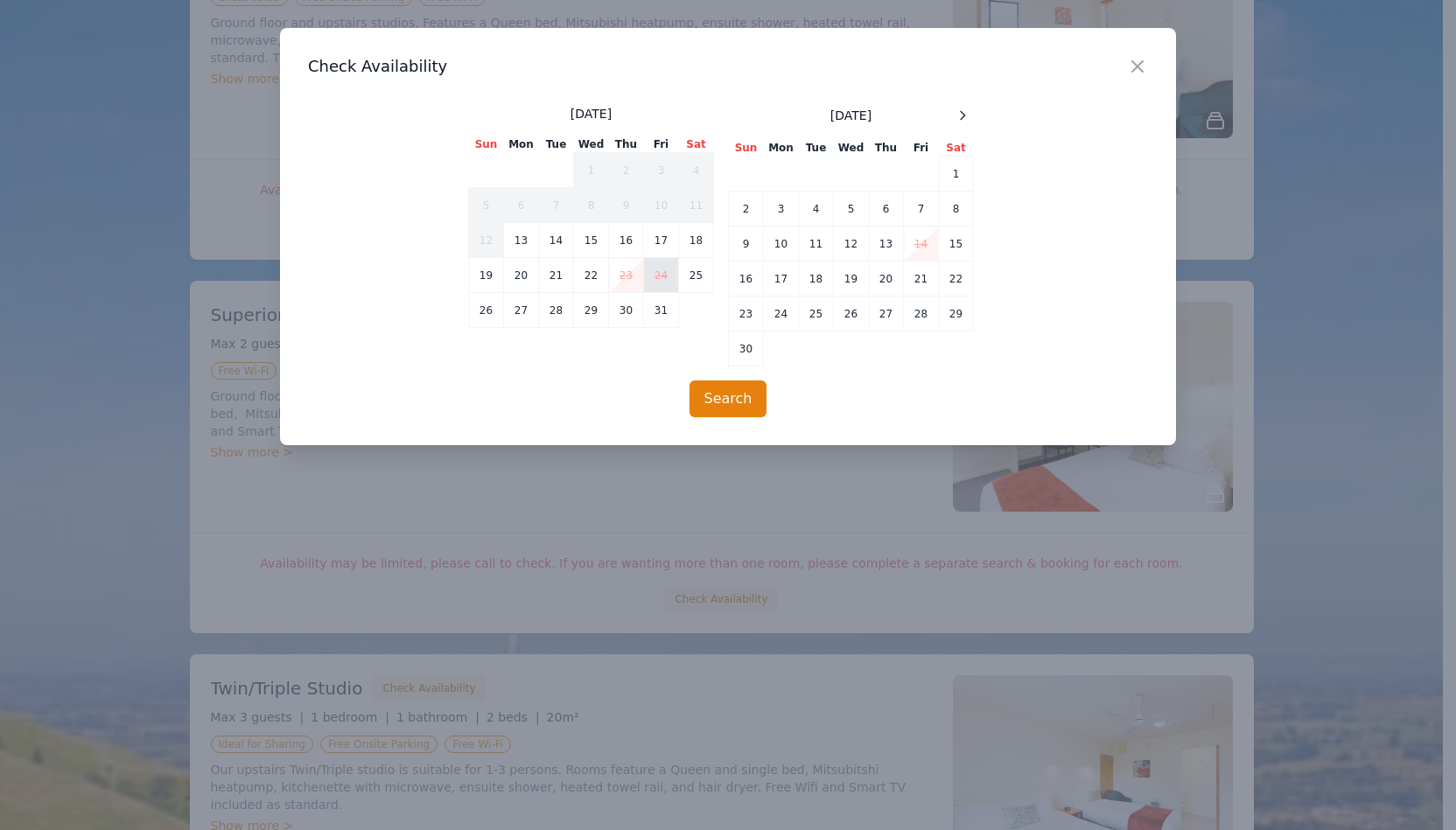
click at [658, 272] on td "24" at bounding box center [662, 275] width 35 height 35
click at [659, 268] on td "24" at bounding box center [662, 275] width 35 height 35
click at [491, 307] on td "26" at bounding box center [487, 310] width 35 height 35
click at [724, 395] on button "Search" at bounding box center [728, 399] width 78 height 37
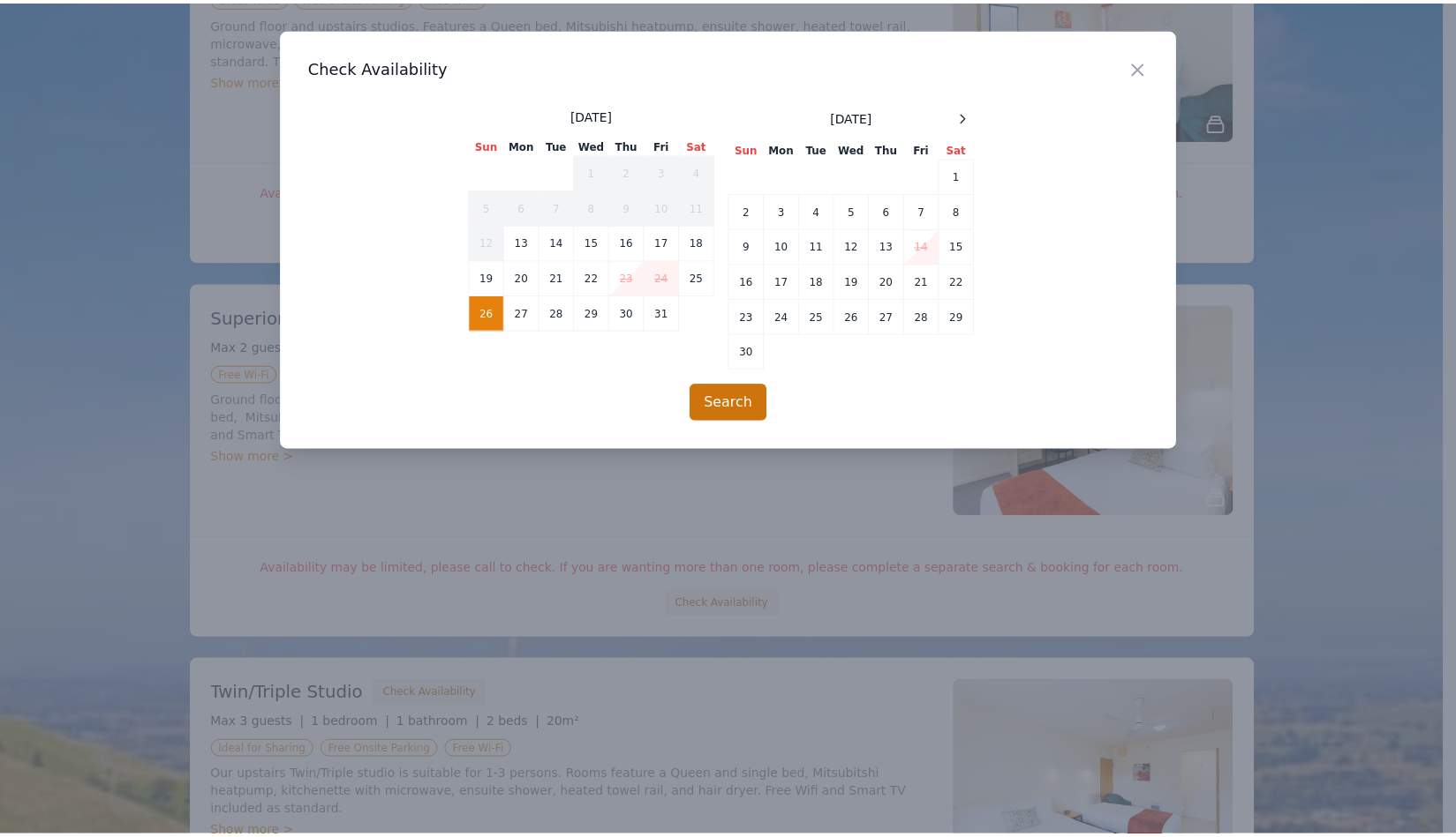
scroll to position [84, 0]
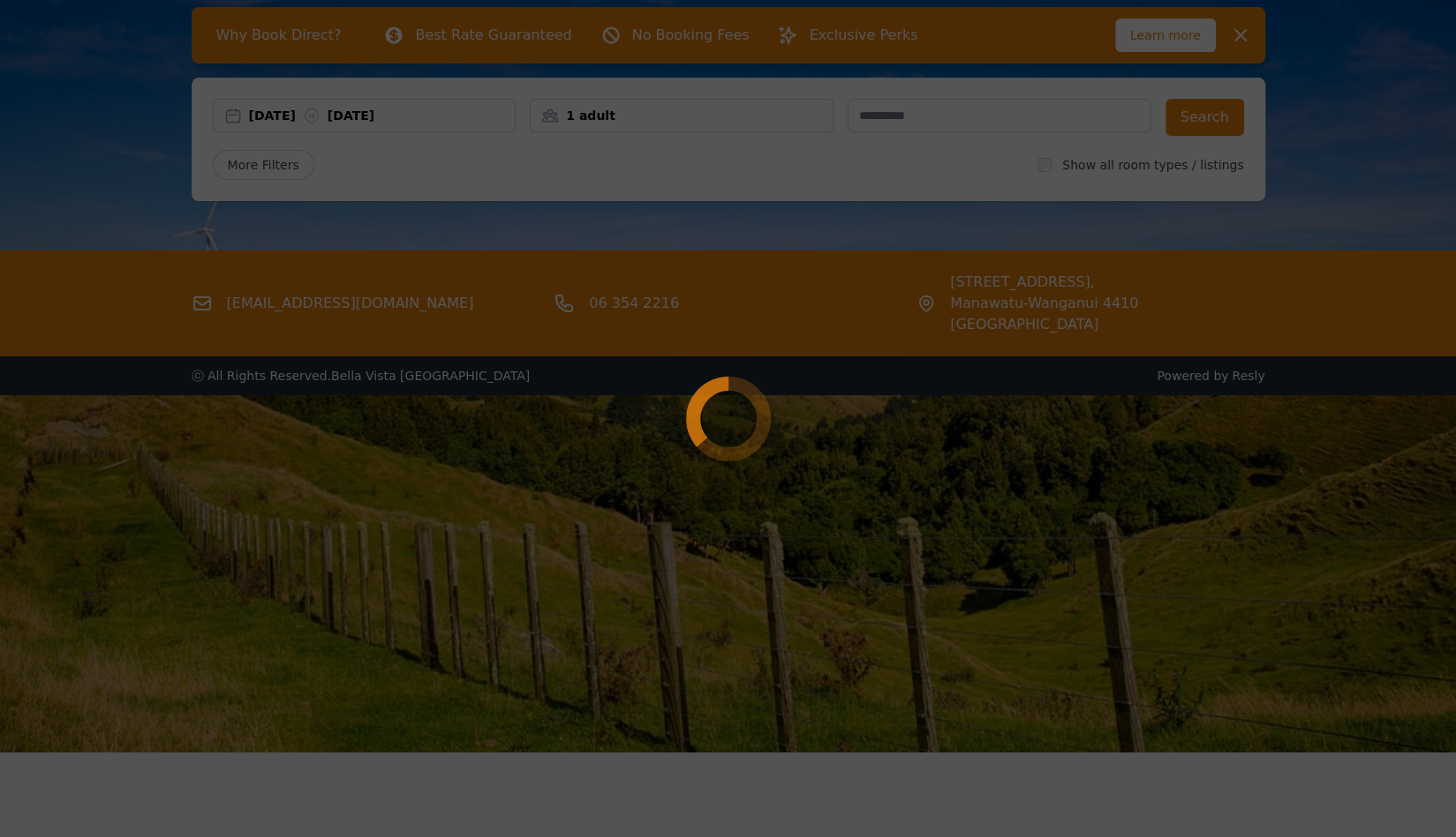
click at [511, 171] on div at bounding box center [728, 418] width 1456 height 837
click at [508, 125] on div at bounding box center [728, 418] width 1456 height 837
click at [524, 293] on div at bounding box center [728, 418] width 1456 height 837
click at [512, 382] on div at bounding box center [728, 418] width 1456 height 837
click at [728, 272] on div at bounding box center [728, 418] width 1456 height 837
